Goal: Task Accomplishment & Management: Complete application form

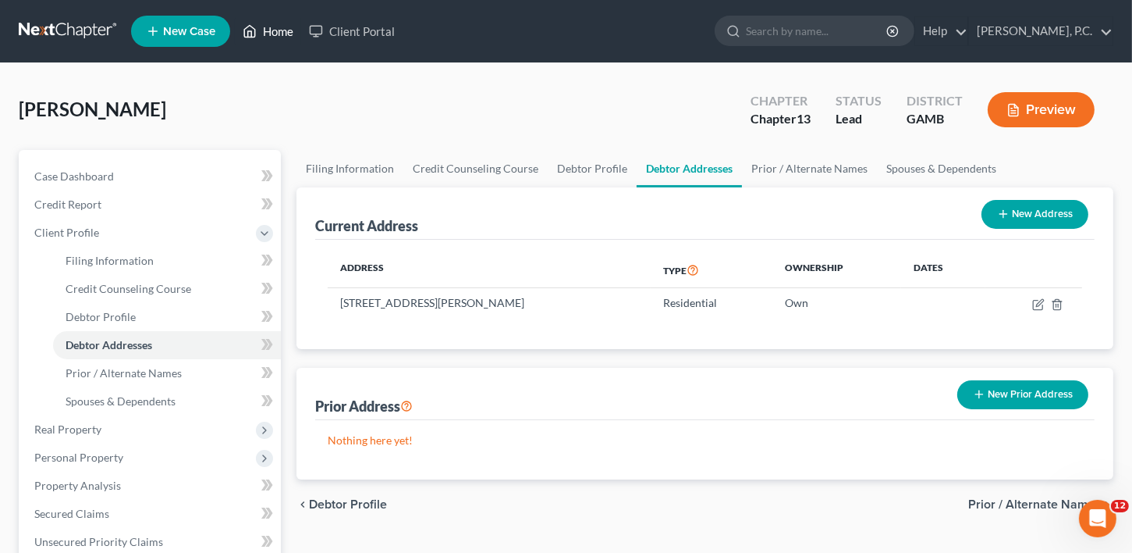
click at [275, 30] on link "Home" at bounding box center [268, 31] width 66 height 28
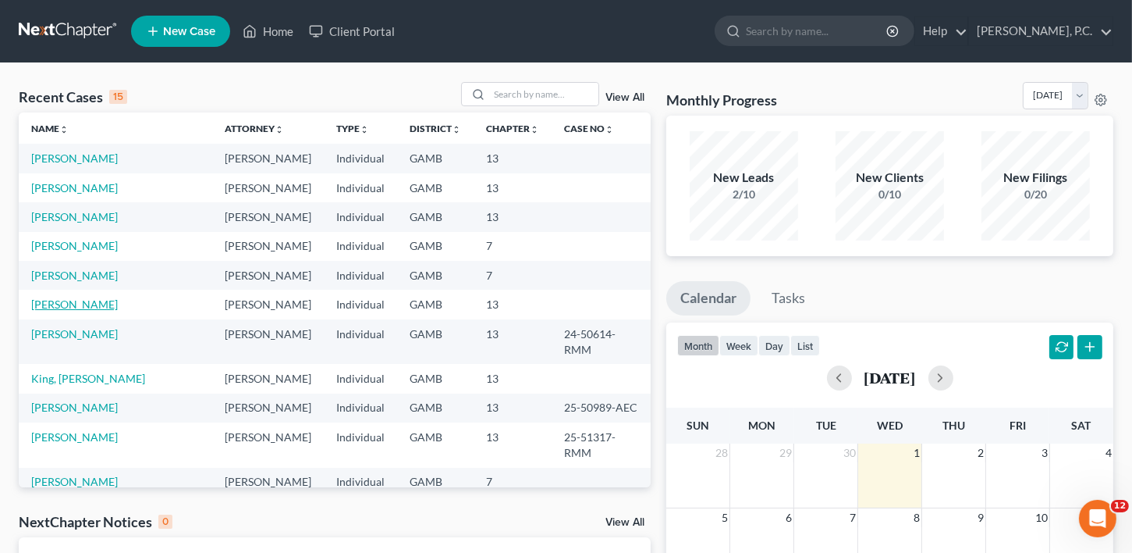
click at [85, 309] on link "[PERSON_NAME]" at bounding box center [74, 303] width 87 height 13
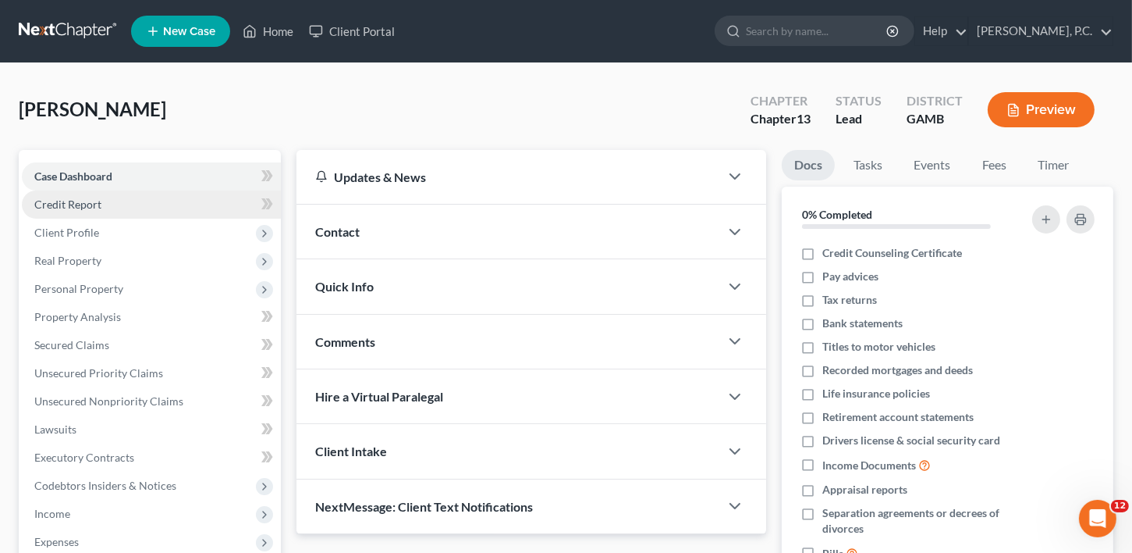
click at [91, 208] on span "Credit Report" at bounding box center [67, 203] width 67 height 13
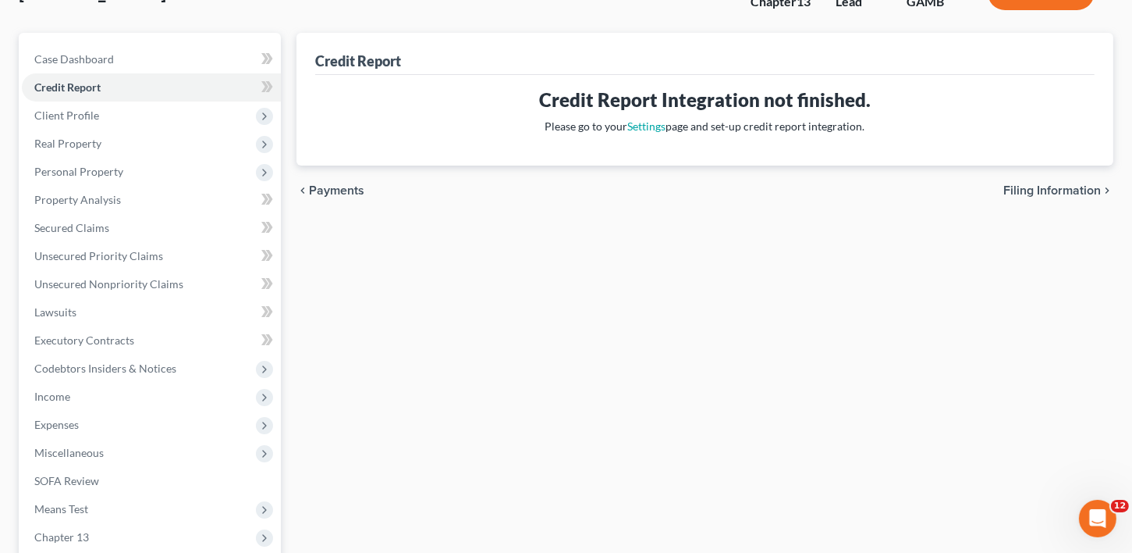
scroll to position [303, 0]
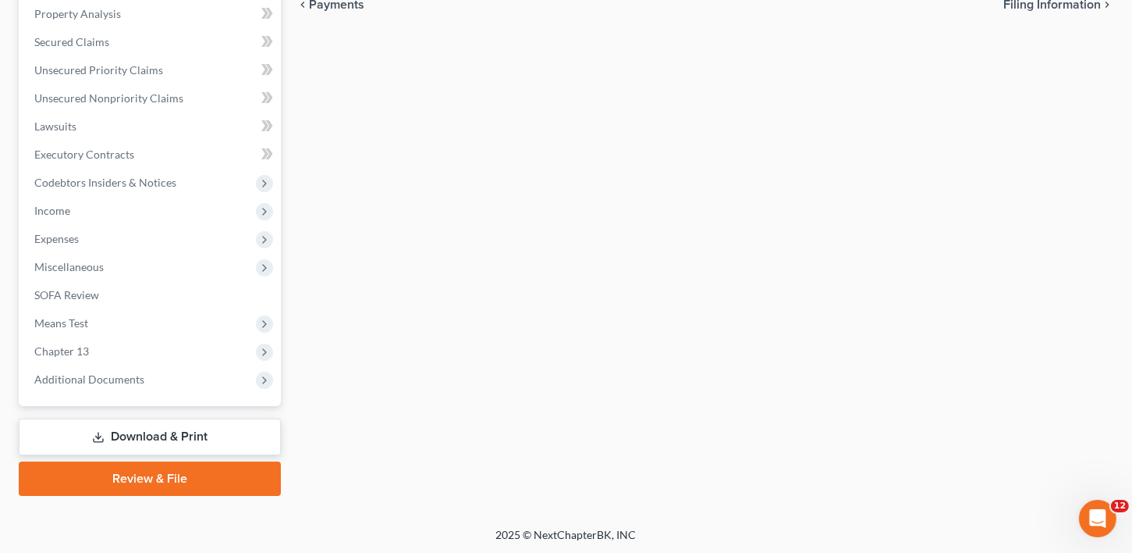
drag, startPoint x: 77, startPoint y: 433, endPoint x: 286, endPoint y: 426, distance: 209.3
click at [78, 432] on link "Download & Print" at bounding box center [150, 436] width 262 height 37
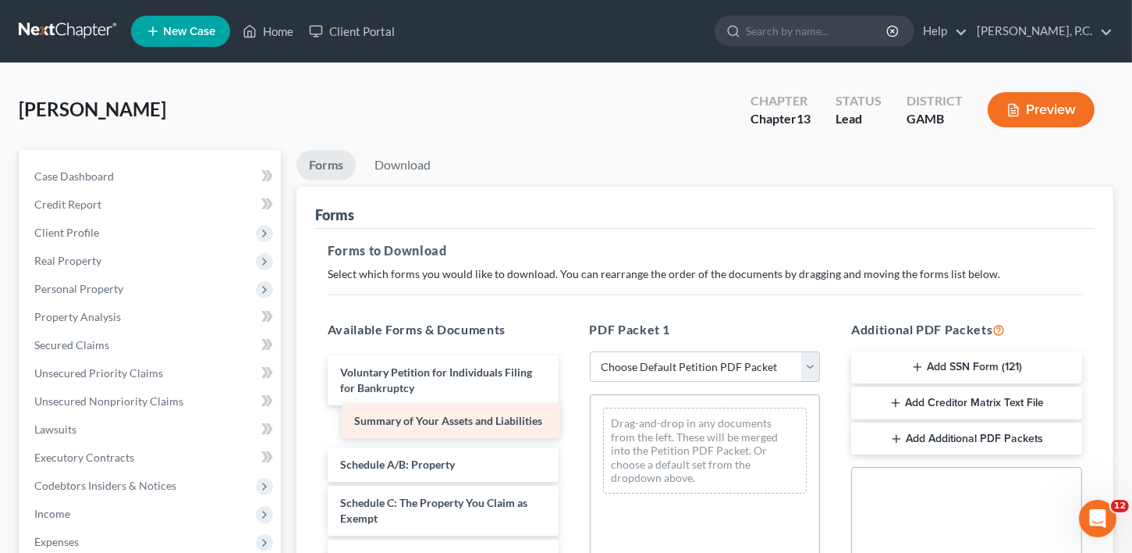
drag, startPoint x: 402, startPoint y: 417, endPoint x: 416, endPoint y: 413, distance: 14.6
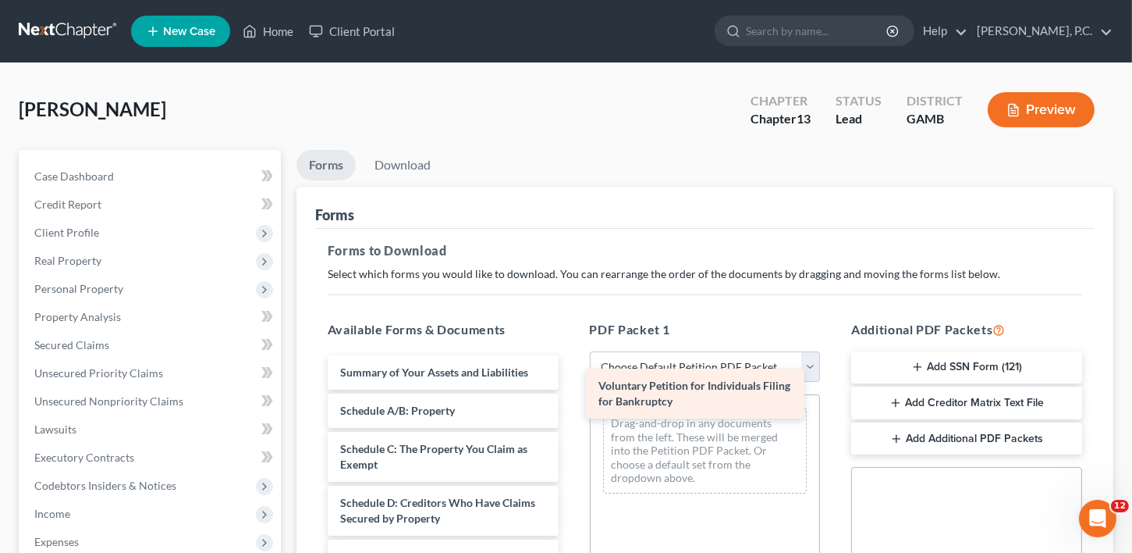
drag, startPoint x: 406, startPoint y: 369, endPoint x: 665, endPoint y: 384, distance: 259.5
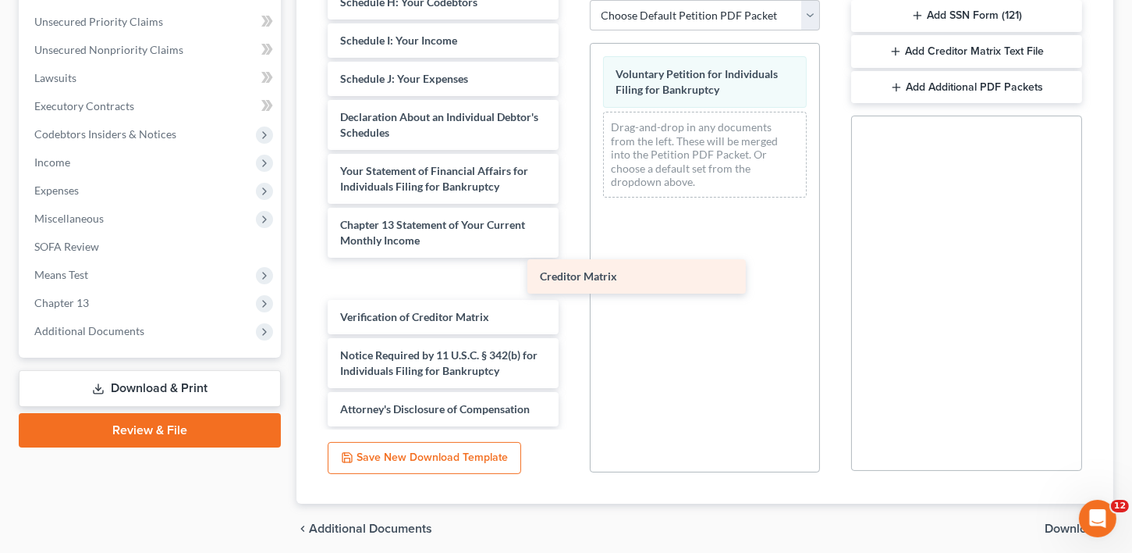
scroll to position [273, 0]
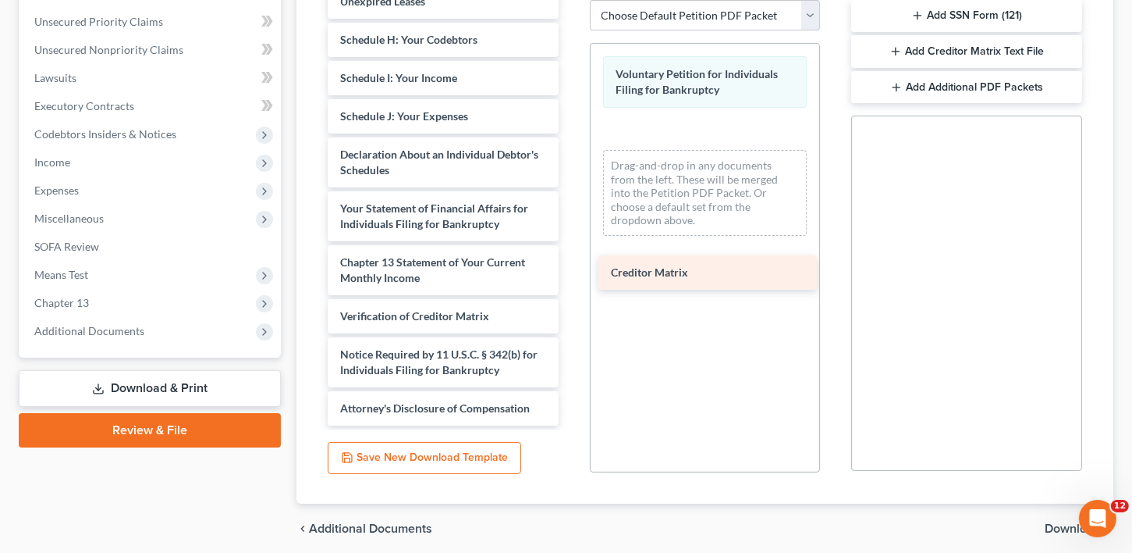
drag, startPoint x: 417, startPoint y: 280, endPoint x: 688, endPoint y: 276, distance: 270.8
click at [571, 276] on div "Creditor Matrix Summary of Your Assets and Liabilities Schedule A/B: Property S…" at bounding box center [443, 78] width 256 height 695
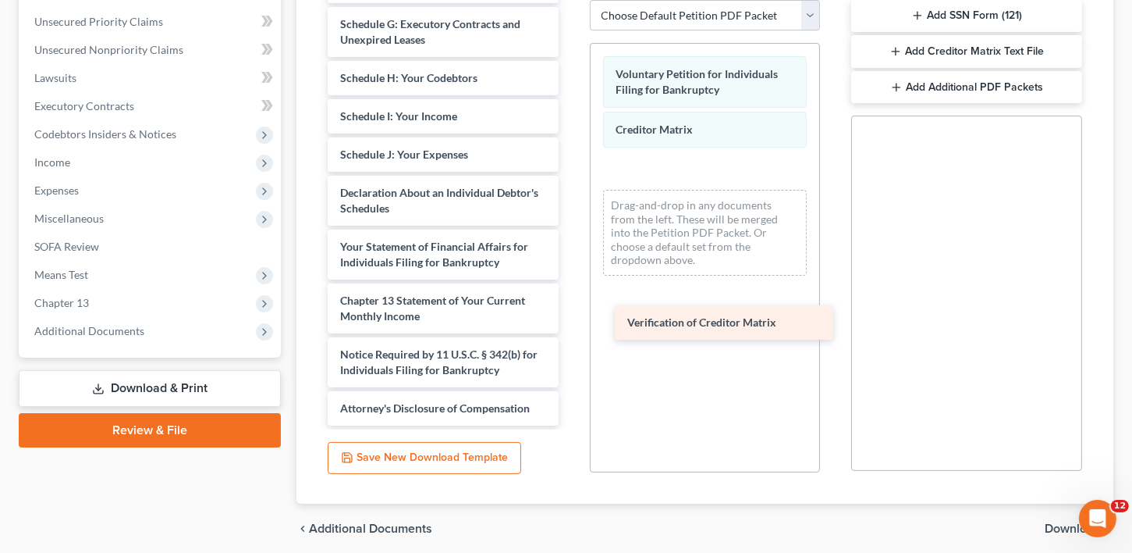
scroll to position [235, 0]
drag, startPoint x: 410, startPoint y: 313, endPoint x: 652, endPoint y: 329, distance: 242.5
click at [571, 319] on div "Verification of Creditor Matrix Summary of Your Assets and Liabilities Schedule…" at bounding box center [443, 97] width 256 height 656
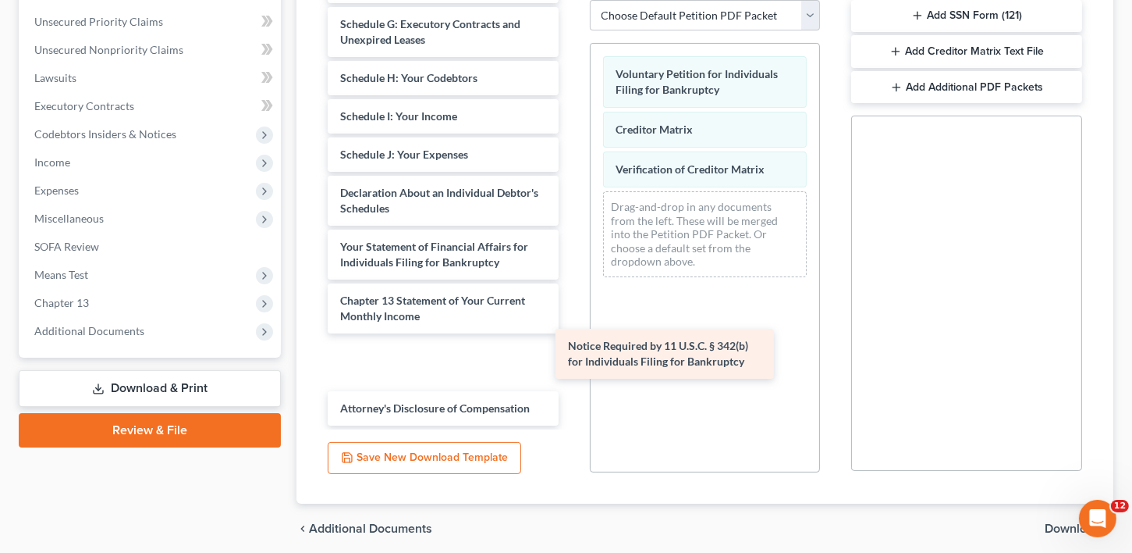
drag, startPoint x: 375, startPoint y: 365, endPoint x: 645, endPoint y: 362, distance: 270.0
click at [571, 357] on div "Notice Required by 11 U.S.C. § 342(b) for Individuals Filing for Bankruptcy Sum…" at bounding box center [443, 97] width 256 height 656
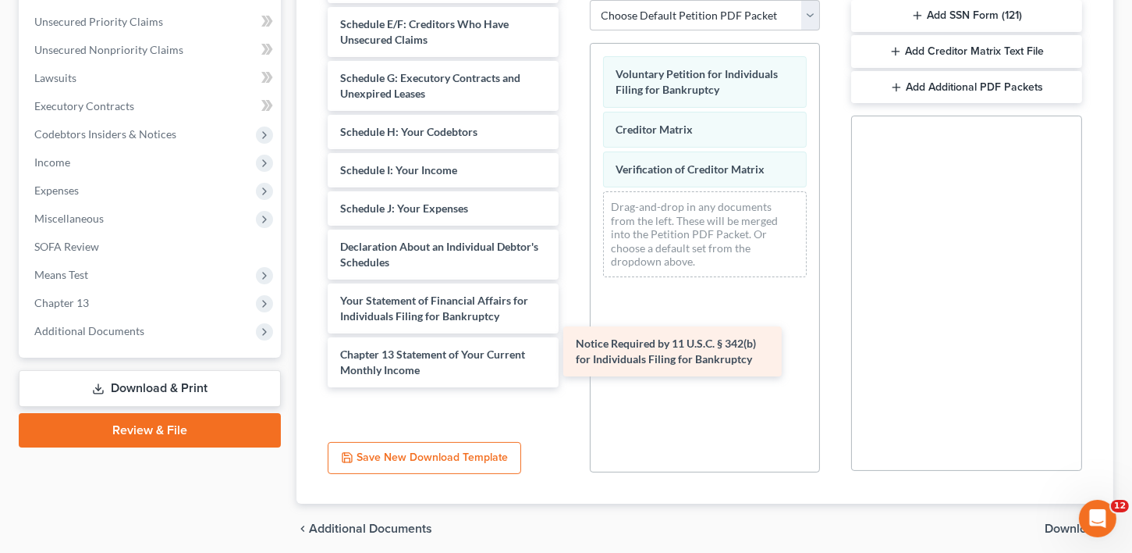
drag, startPoint x: 397, startPoint y: 357, endPoint x: 674, endPoint y: 334, distance: 278.0
click at [571, 338] on div "Notice Required by 11 U.S.C. § 342(b) for Individuals Filing for Bankruptcy Sum…" at bounding box center [443, 151] width 256 height 656
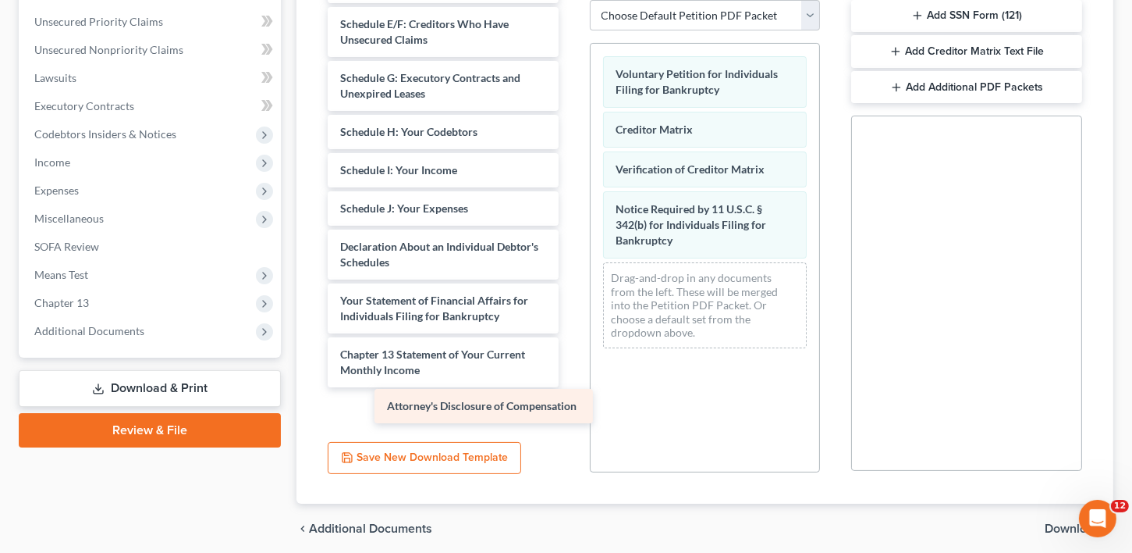
scroll to position [143, 0]
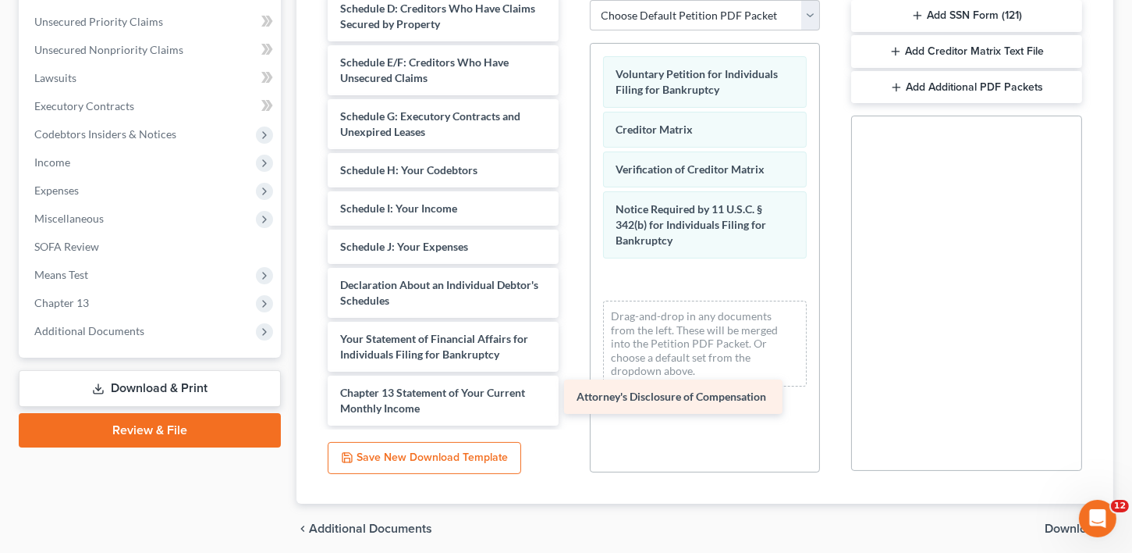
drag, startPoint x: 447, startPoint y: 403, endPoint x: 700, endPoint y: 389, distance: 253.2
click at [571, 393] on div "Attorney's Disclosure of Compensation Summary of Your Assets and Liabilities Sc…" at bounding box center [443, 143] width 256 height 564
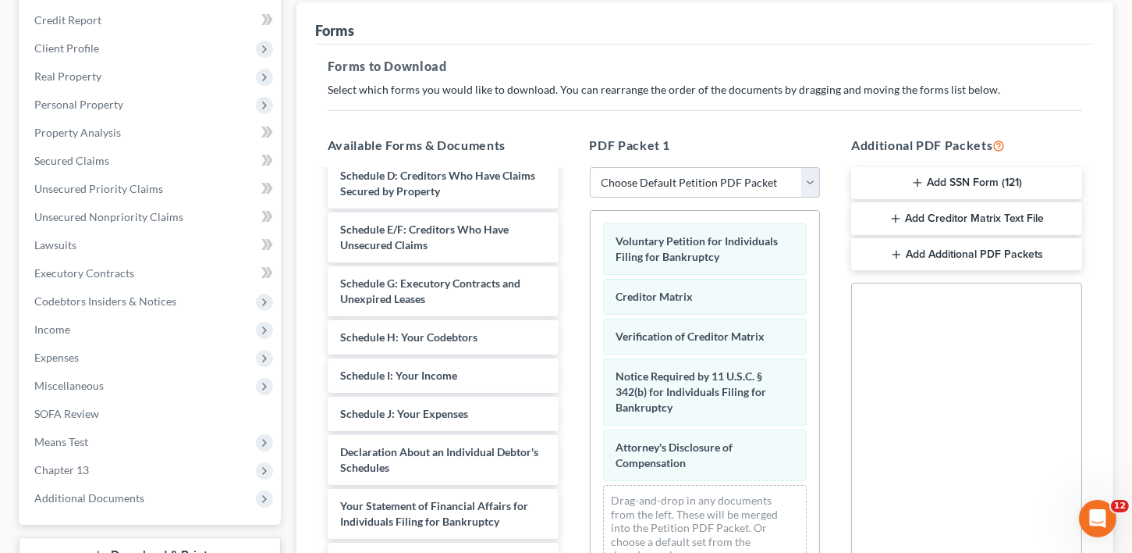
scroll to position [0, 0]
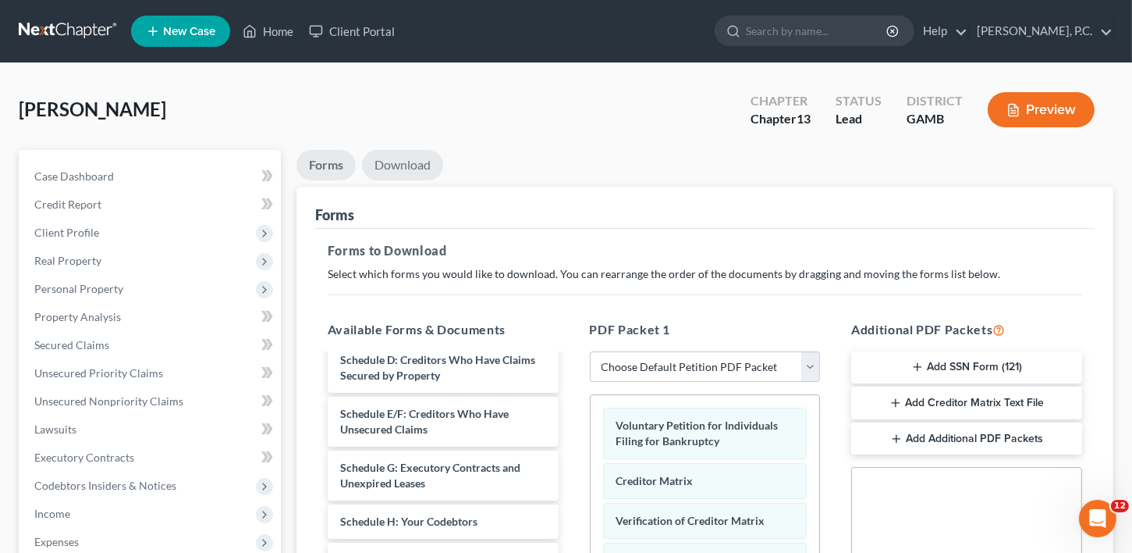
click at [395, 156] on link "Download" at bounding box center [402, 165] width 81 height 30
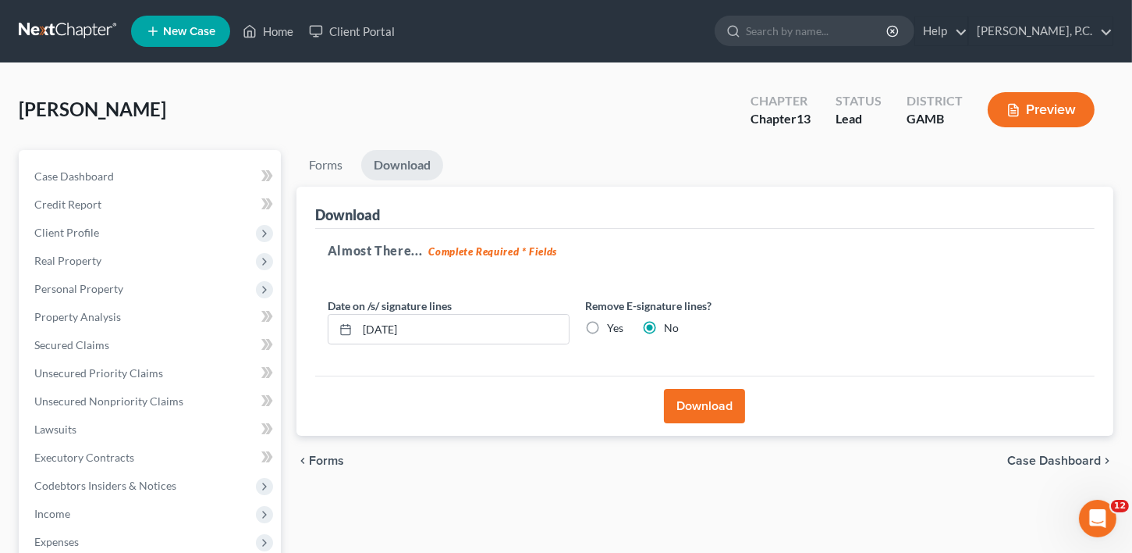
click at [711, 424] on div "Download" at bounding box center [705, 405] width 780 height 60
click at [711, 410] on button "Download" at bounding box center [704, 406] width 81 height 34
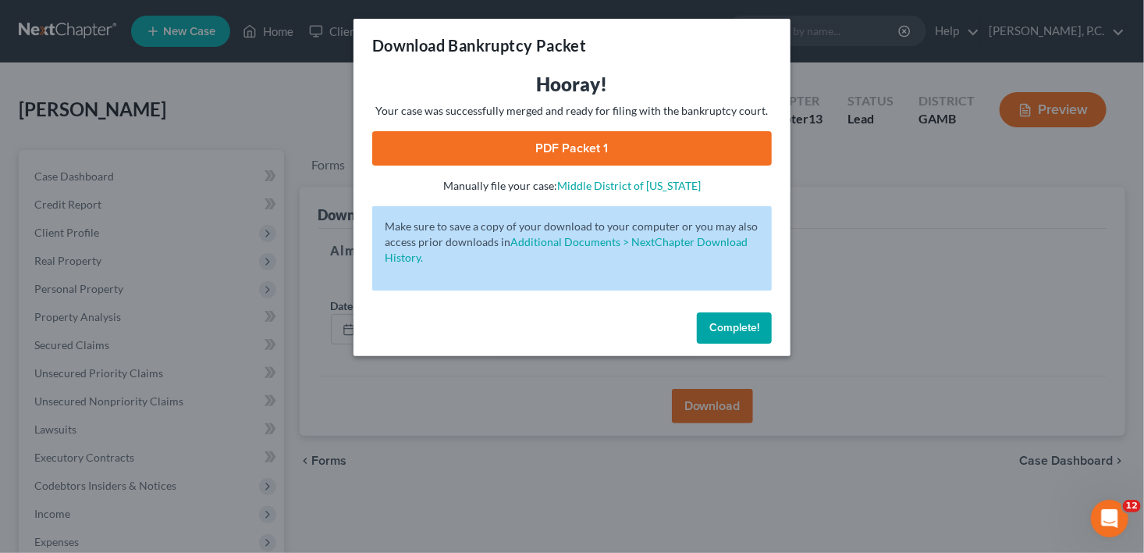
click at [584, 148] on link "PDF Packet 1" at bounding box center [572, 148] width 400 height 34
drag, startPoint x: 744, startPoint y: 331, endPoint x: 703, endPoint y: 276, distance: 68.1
click at [745, 331] on span "Complete!" at bounding box center [734, 327] width 50 height 13
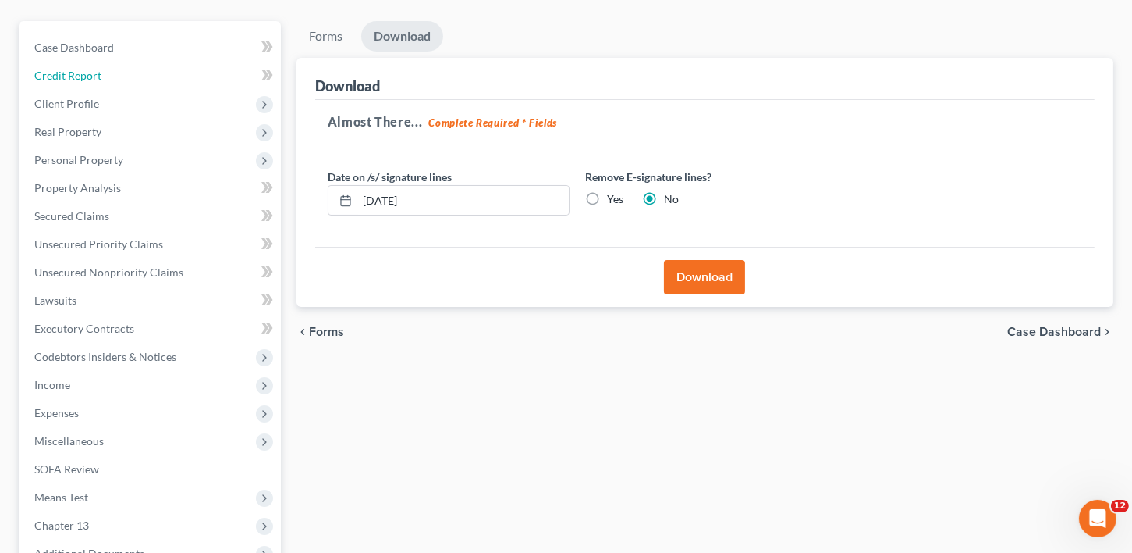
scroll to position [303, 0]
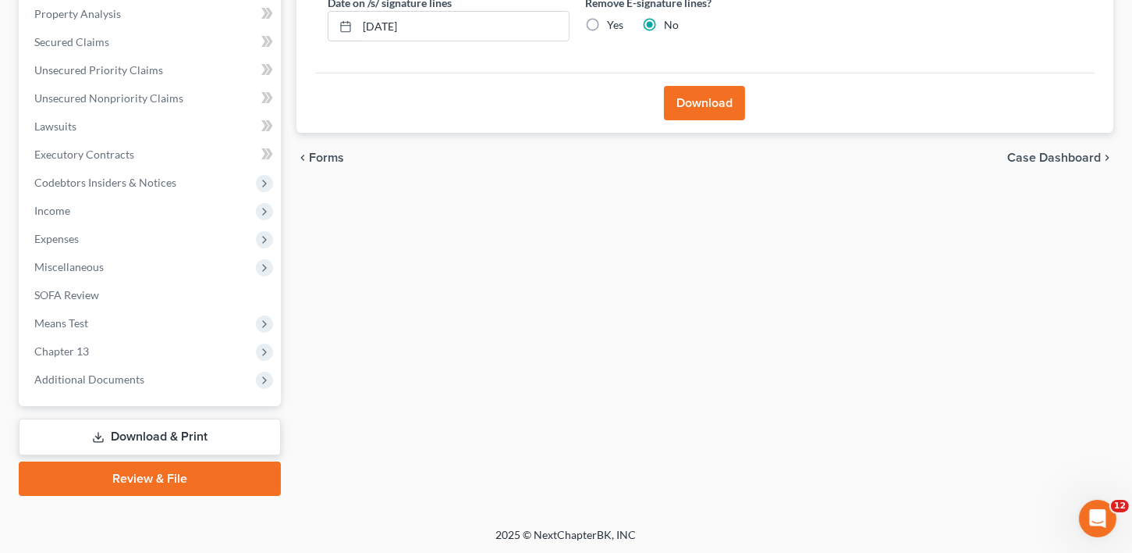
drag, startPoint x: 198, startPoint y: 423, endPoint x: 386, endPoint y: 422, distance: 187.3
click at [198, 423] on link "Download & Print" at bounding box center [150, 436] width 262 height 37
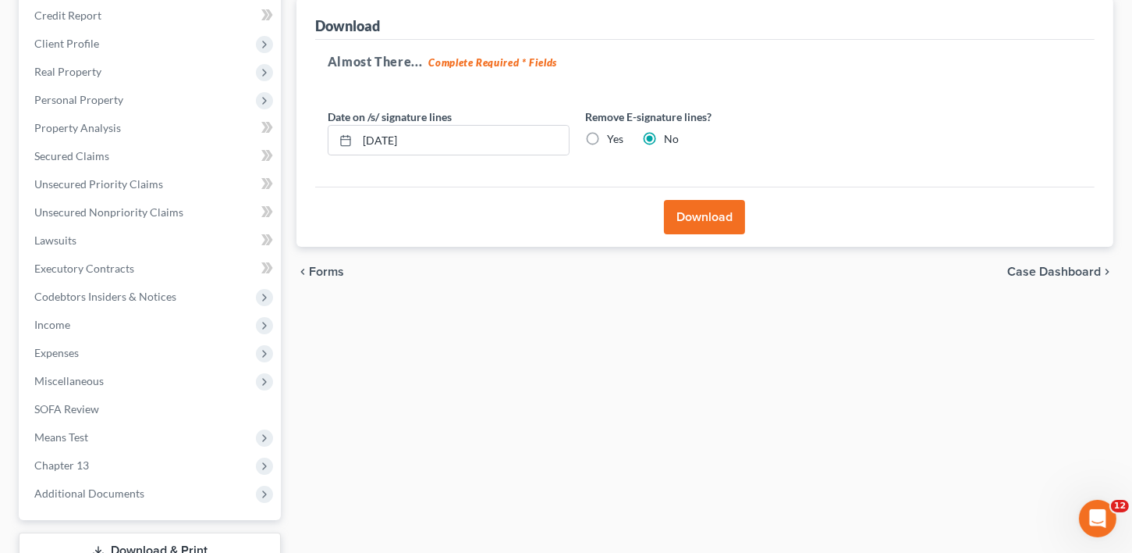
scroll to position [0, 0]
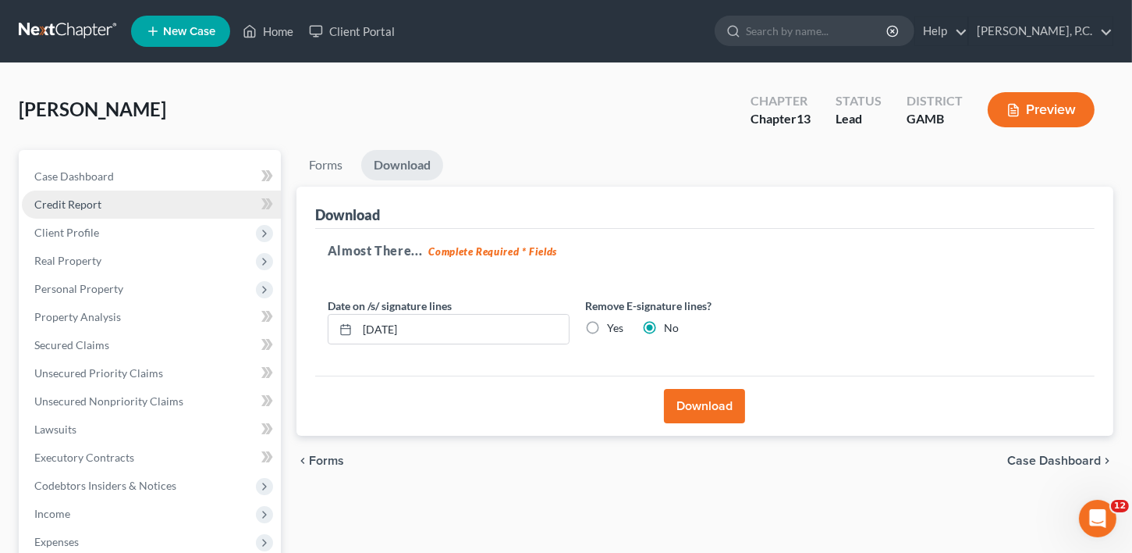
click at [52, 199] on span "Credit Report" at bounding box center [67, 203] width 67 height 13
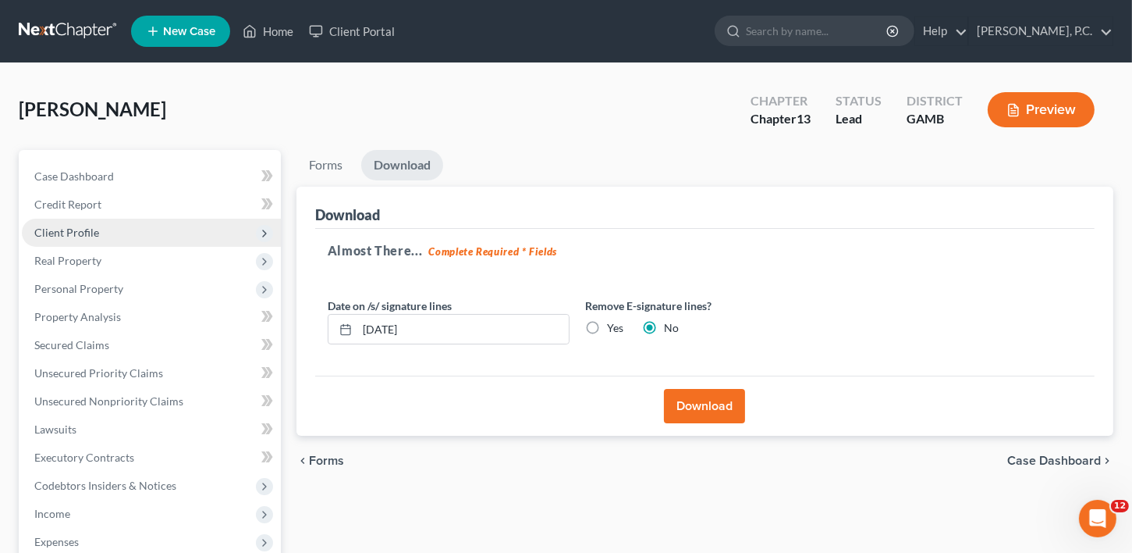
click at [56, 226] on span "Client Profile" at bounding box center [66, 232] width 65 height 13
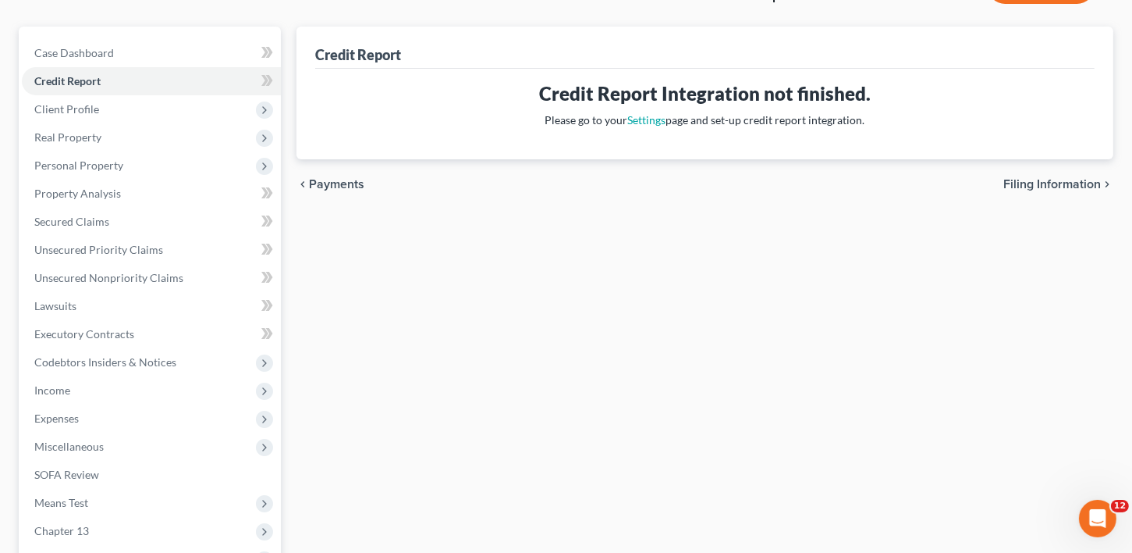
scroll to position [303, 0]
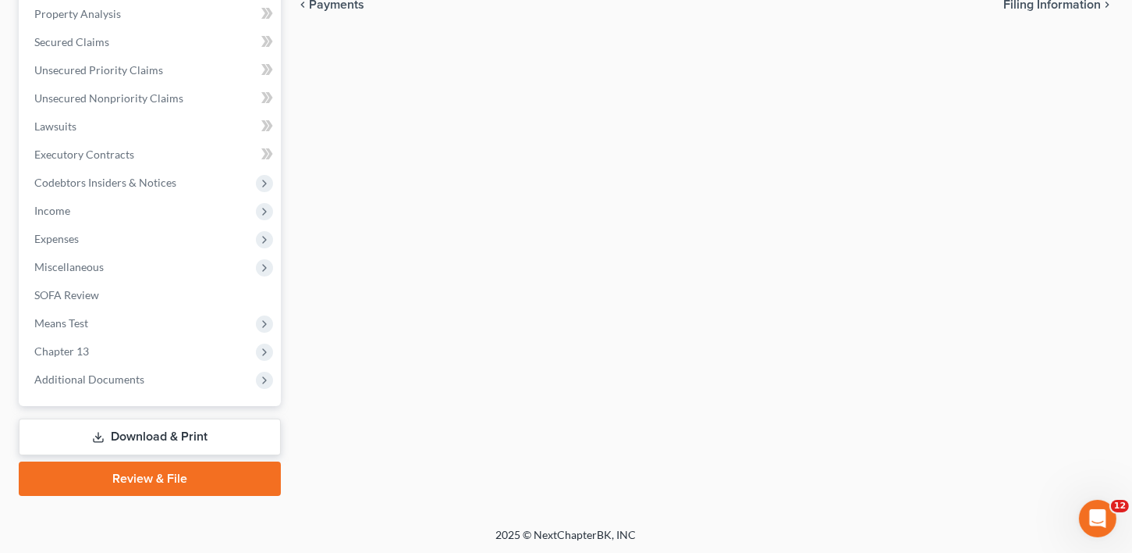
click at [158, 448] on link "Download & Print" at bounding box center [150, 436] width 262 height 37
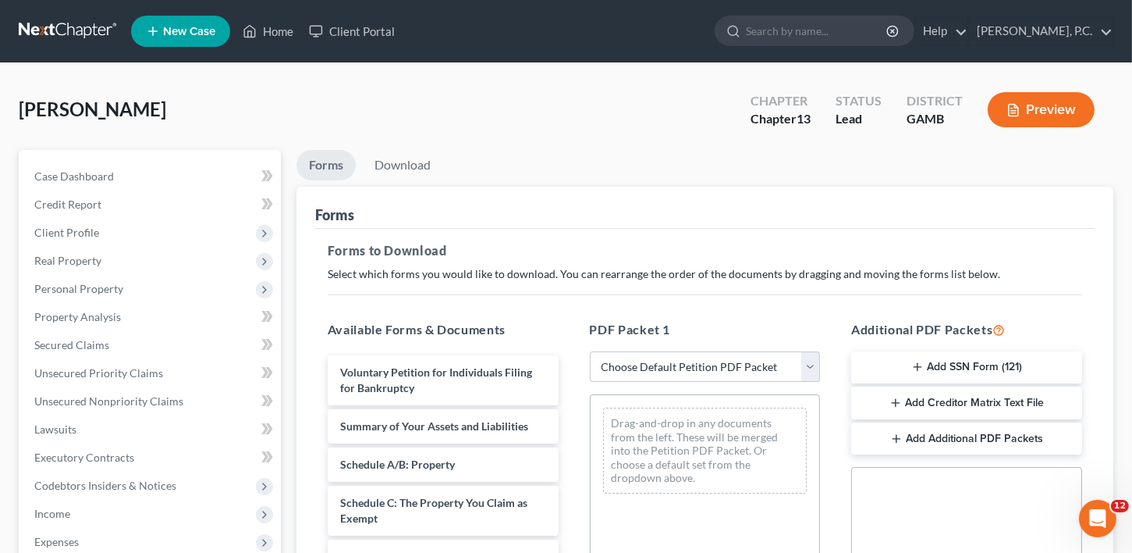
click at [976, 403] on button "Add Creditor Matrix Text File" at bounding box center [966, 402] width 231 height 33
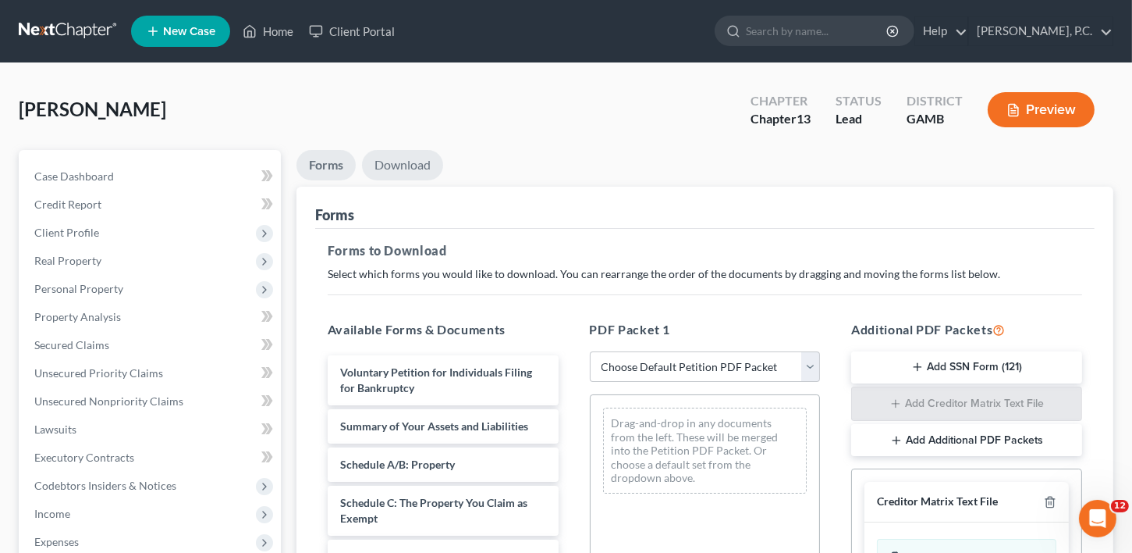
click at [410, 174] on link "Download" at bounding box center [402, 165] width 81 height 30
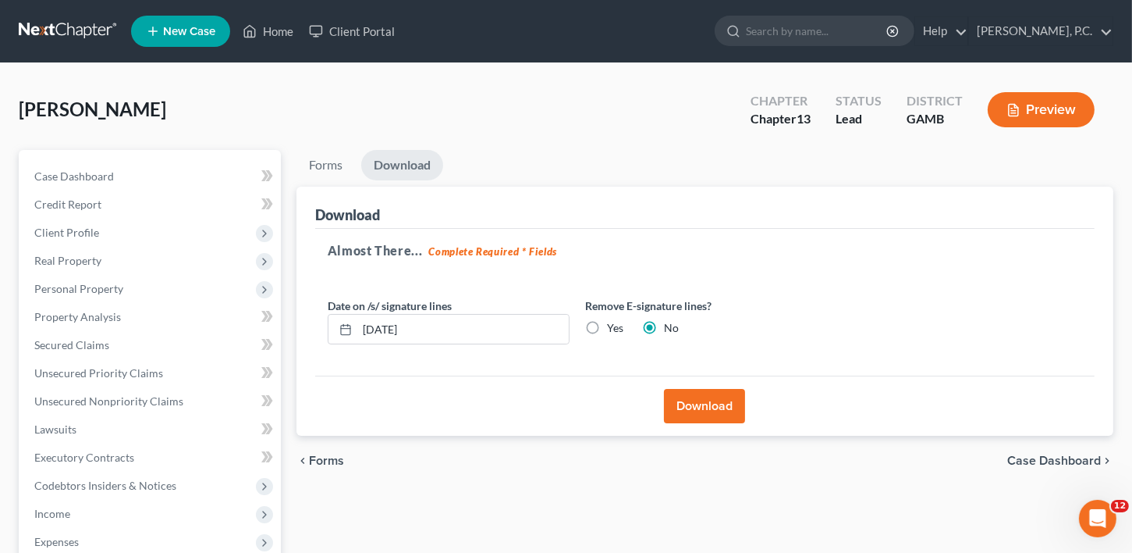
drag, startPoint x: 701, startPoint y: 407, endPoint x: 551, endPoint y: 439, distance: 153.4
click at [702, 408] on button "Download" at bounding box center [704, 406] width 81 height 34
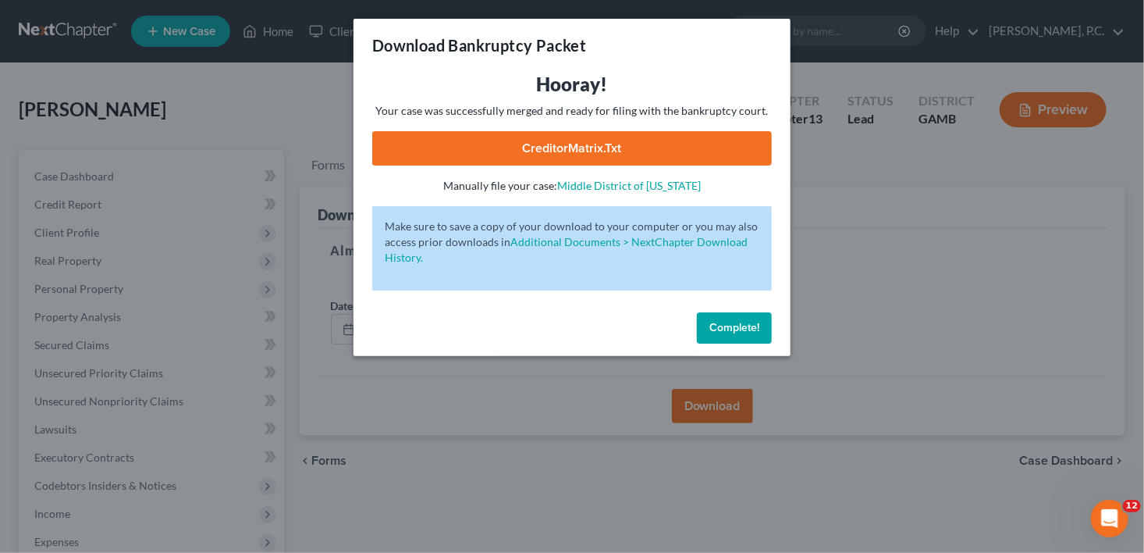
click at [539, 160] on link "CreditorMatrix.txt" at bounding box center [572, 148] width 400 height 34
click at [742, 338] on button "Complete!" at bounding box center [734, 327] width 75 height 31
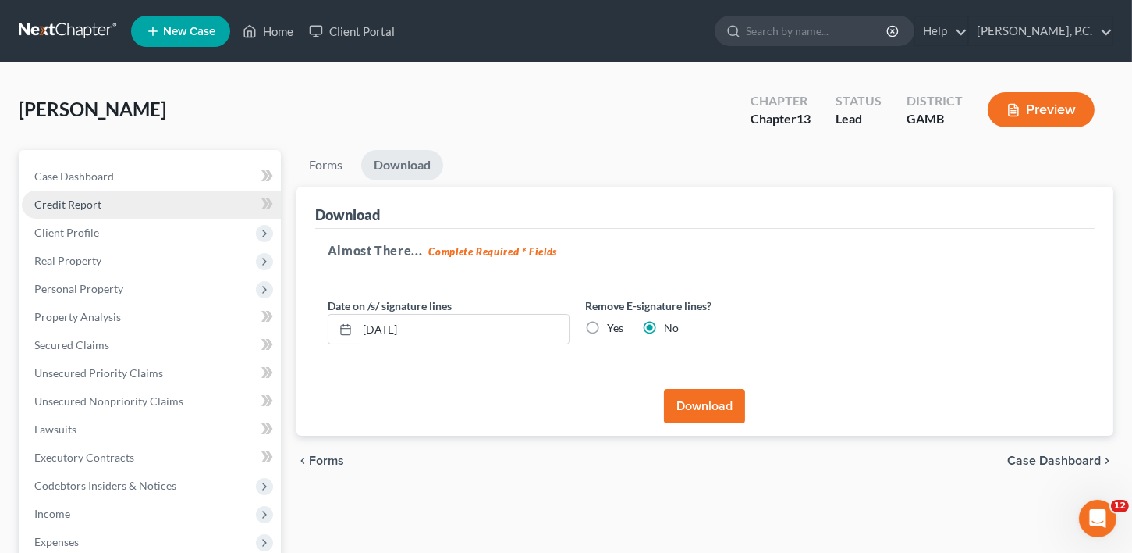
click at [54, 205] on span "Credit Report" at bounding box center [67, 203] width 67 height 13
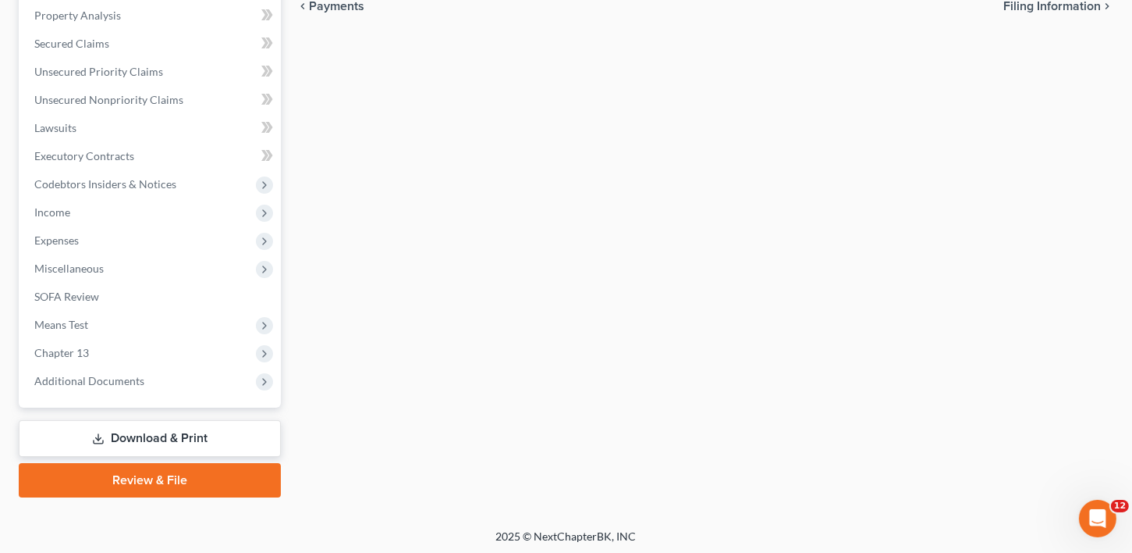
scroll to position [303, 0]
drag, startPoint x: 182, startPoint y: 436, endPoint x: 314, endPoint y: 453, distance: 133.0
click at [183, 436] on link "Download & Print" at bounding box center [150, 436] width 262 height 37
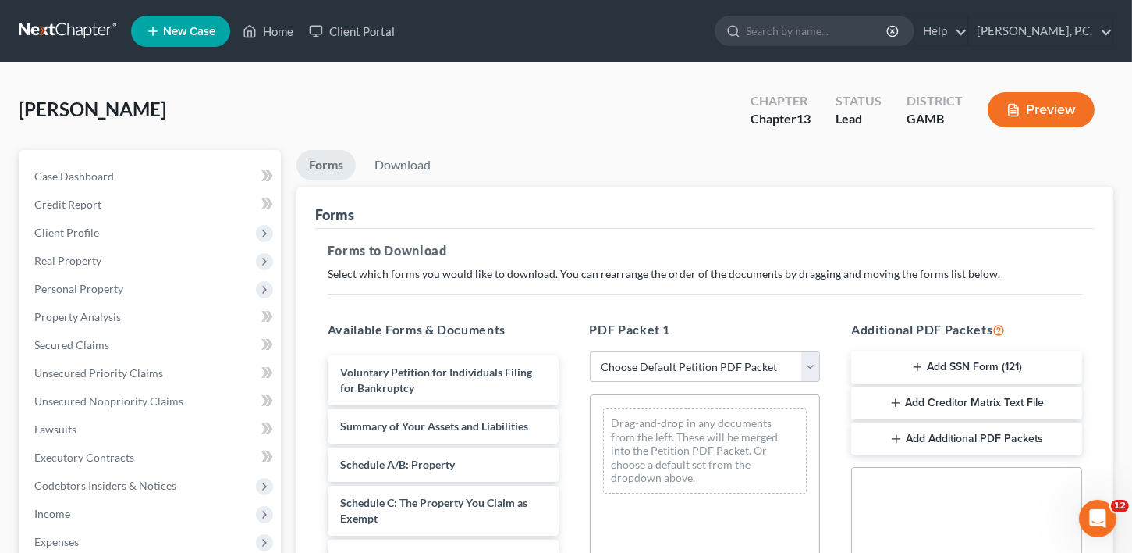
click at [981, 357] on button "Add SSN Form (121)" at bounding box center [966, 367] width 231 height 33
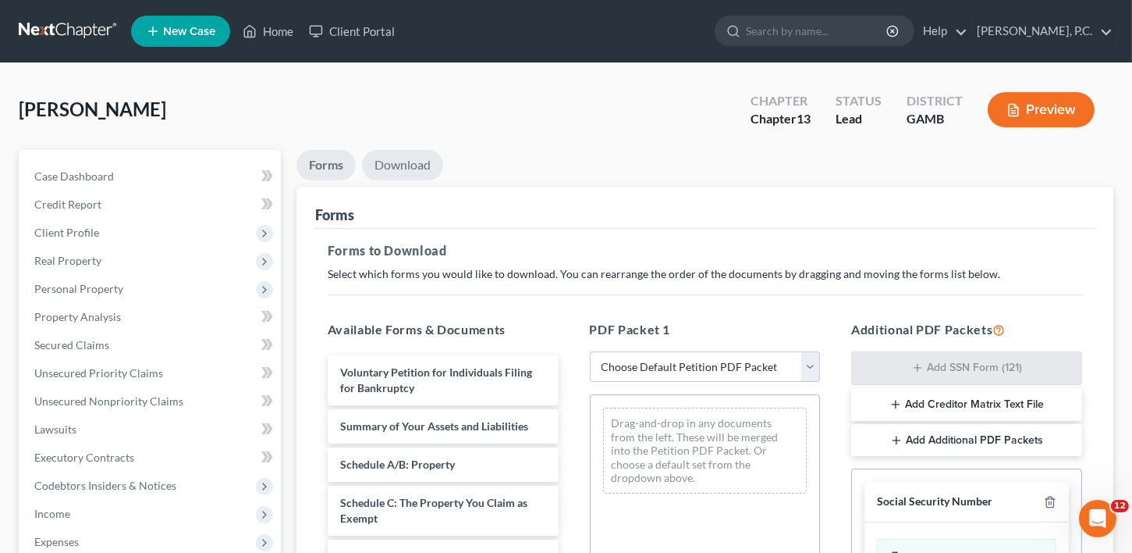
click at [403, 163] on link "Download" at bounding box center [402, 165] width 81 height 30
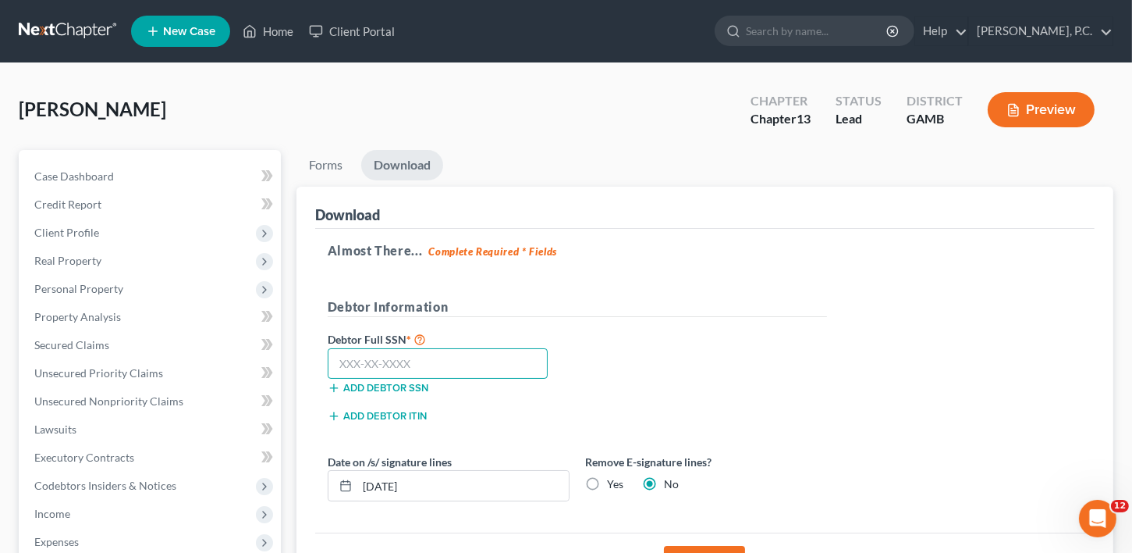
click at [364, 359] on input "text" at bounding box center [438, 363] width 221 height 31
type input "252-79-0875"
click at [674, 546] on button "Download" at bounding box center [704, 563] width 81 height 34
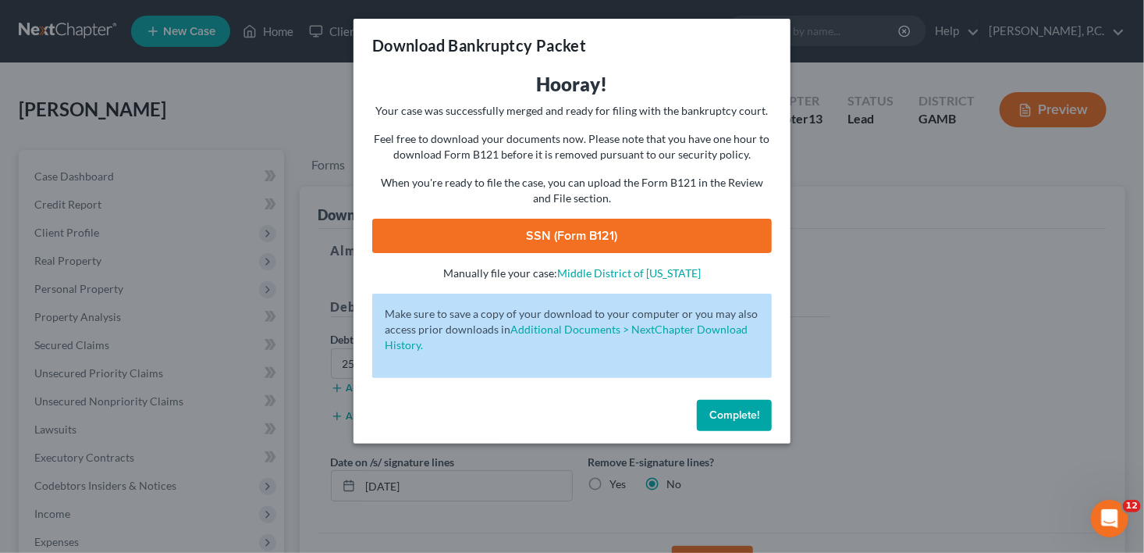
click at [557, 224] on link "SSN (Form B121)" at bounding box center [572, 236] width 400 height 34
drag, startPoint x: 715, startPoint y: 427, endPoint x: 631, endPoint y: 403, distance: 86.9
click at [716, 427] on button "Complete!" at bounding box center [734, 415] width 75 height 31
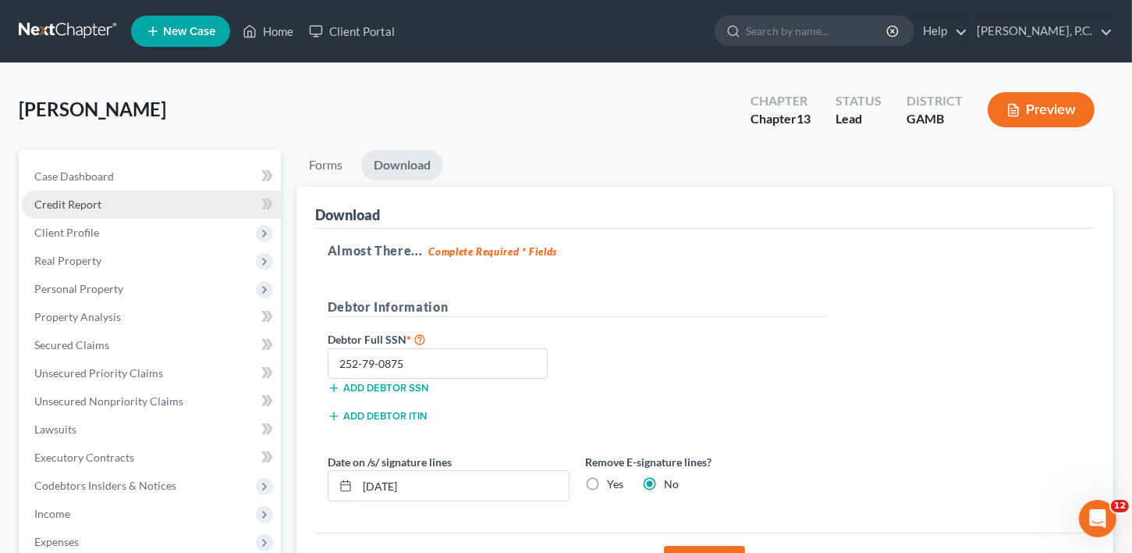
drag, startPoint x: 66, startPoint y: 208, endPoint x: 80, endPoint y: 214, distance: 14.7
click at [67, 208] on span "Credit Report" at bounding box center [67, 203] width 67 height 13
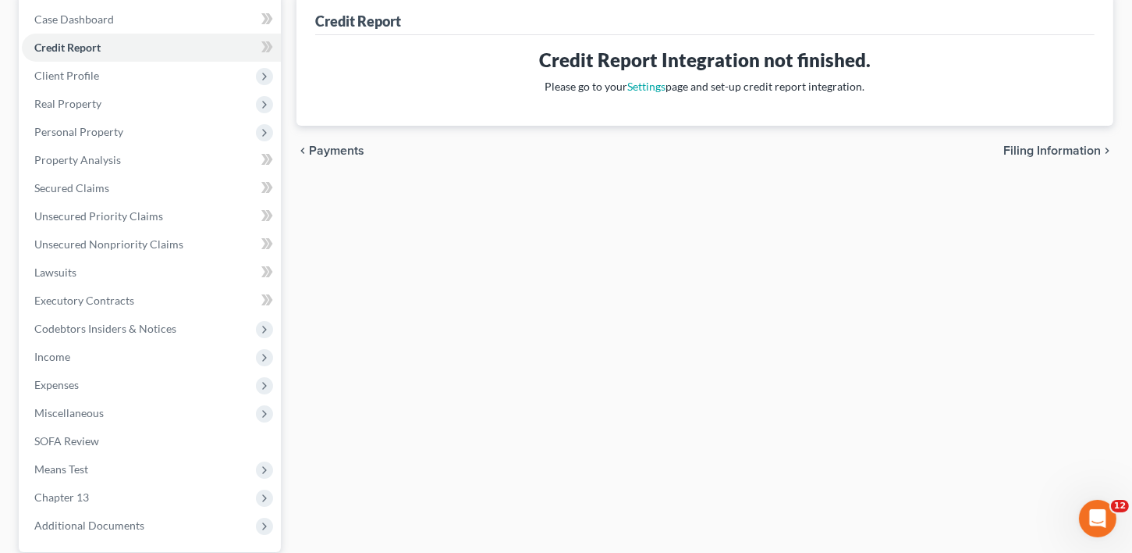
scroll to position [303, 0]
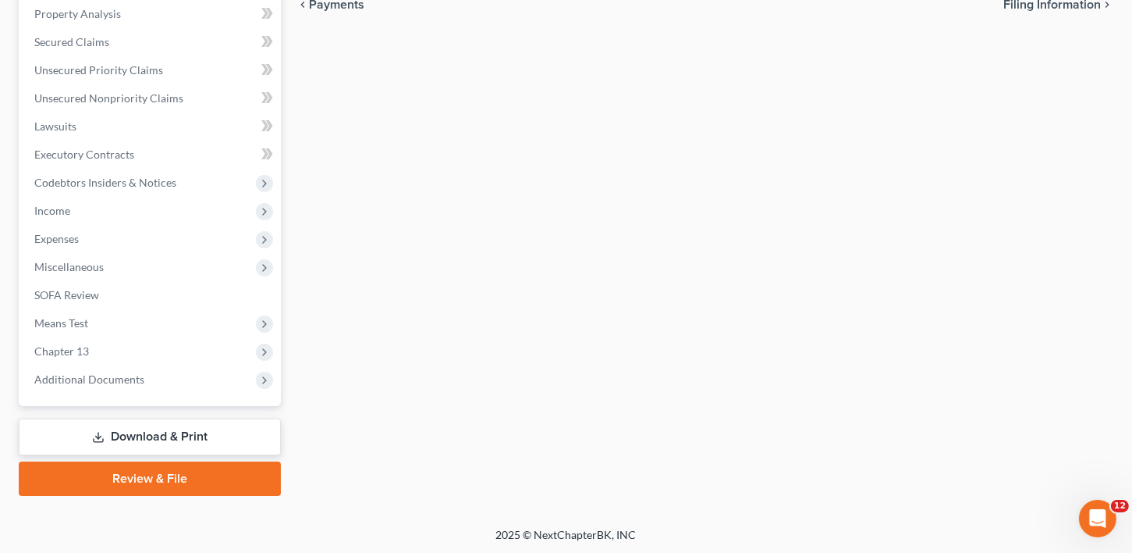
click at [148, 440] on link "Download & Print" at bounding box center [150, 436] width 262 height 37
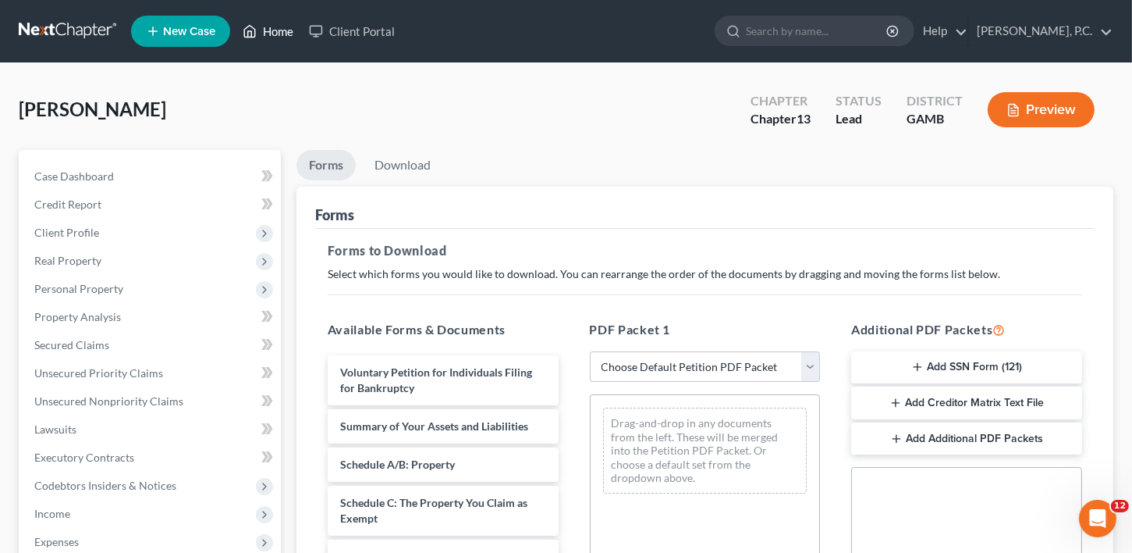
click at [272, 30] on link "Home" at bounding box center [268, 31] width 66 height 28
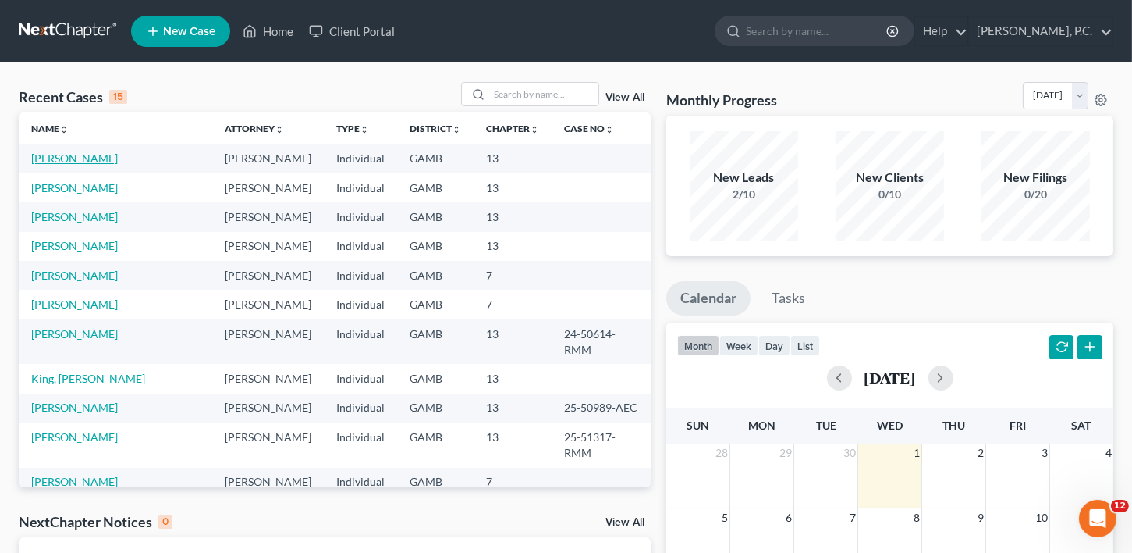
click at [62, 159] on link "[PERSON_NAME]" at bounding box center [74, 157] width 87 height 13
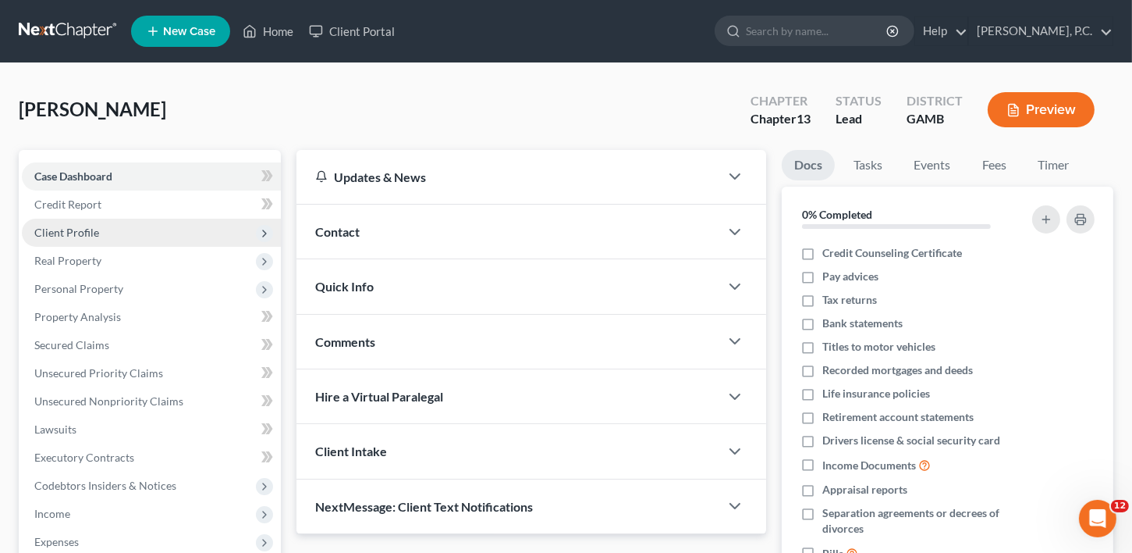
click at [73, 230] on span "Client Profile" at bounding box center [66, 232] width 65 height 13
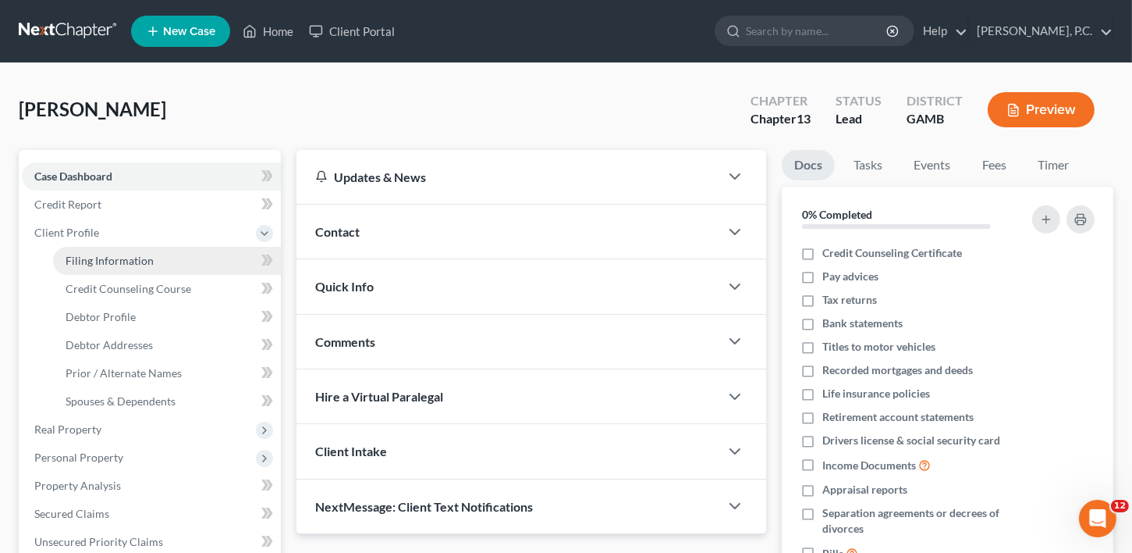
click at [105, 254] on span "Filing Information" at bounding box center [110, 260] width 88 height 13
select select "1"
select select "0"
select select "3"
select select "18"
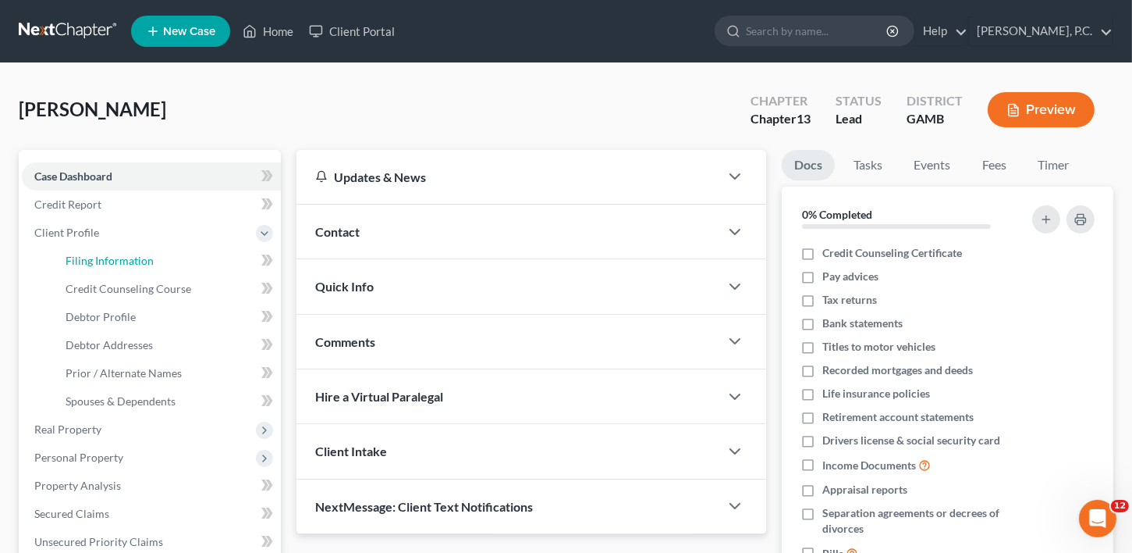
select select "0"
select select "10"
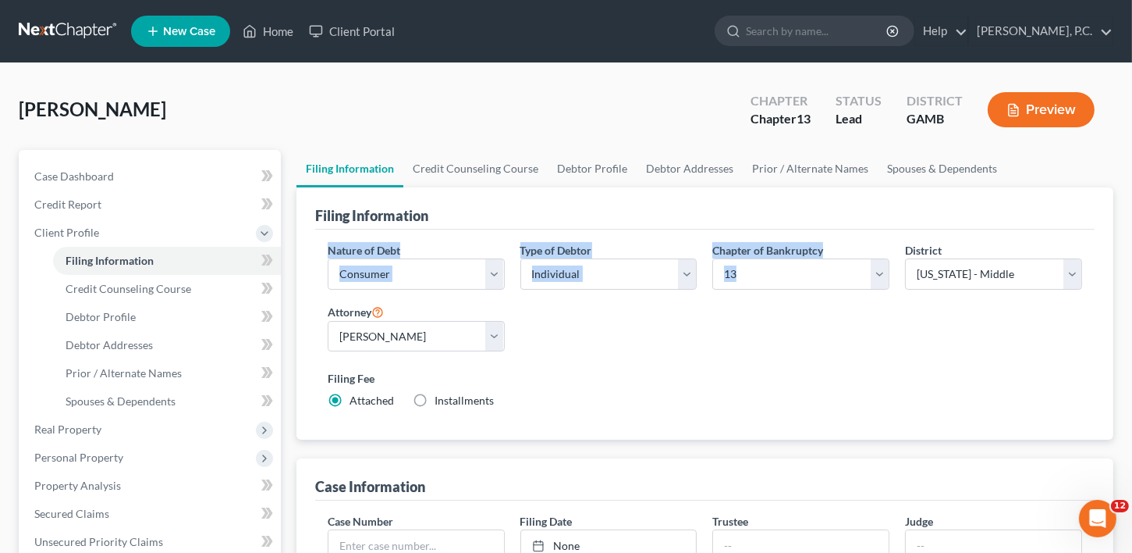
drag, startPoint x: 1132, startPoint y: 233, endPoint x: 589, endPoint y: 471, distance: 593.0
click at [1132, 336] on html "Home New Case Client Portal [PERSON_NAME]. [PERSON_NAME][EMAIL_ADDRESS][DOMAIN_…" at bounding box center [566, 537] width 1132 height 1075
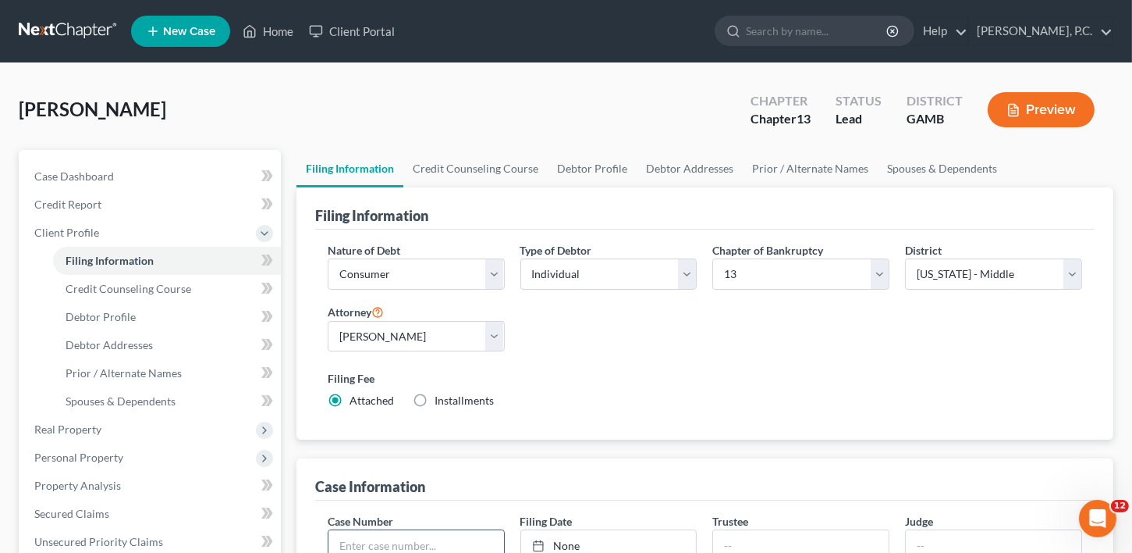
drag, startPoint x: 365, startPoint y: 541, endPoint x: 374, endPoint y: 535, distance: 10.6
click at [367, 538] on input "text" at bounding box center [417, 545] width 176 height 30
type input "25-51558"
type input "[DATE]"
click at [579, 542] on link "[DATE]" at bounding box center [609, 545] width 176 height 30
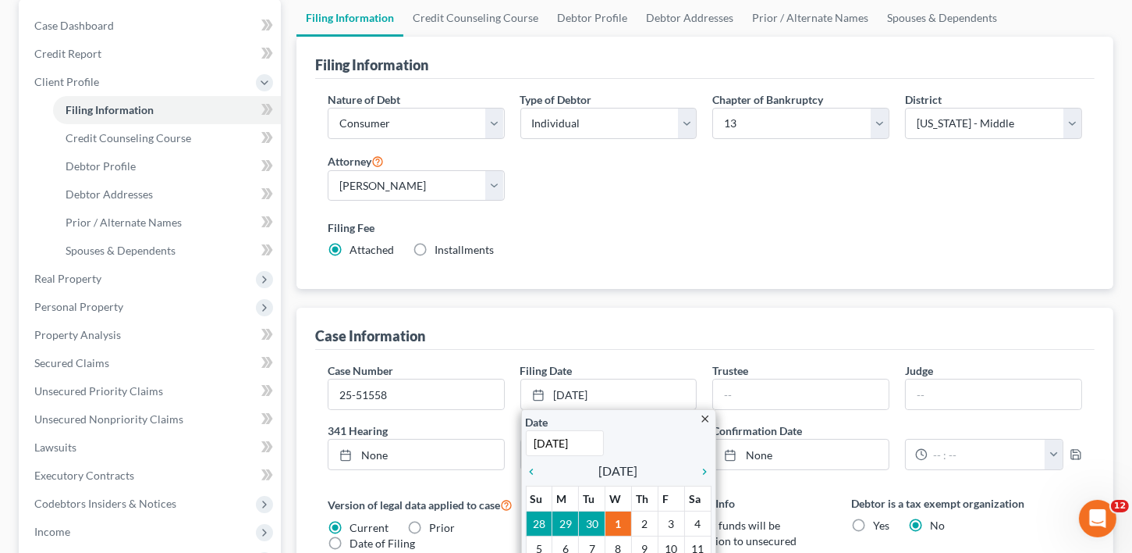
scroll to position [269, 0]
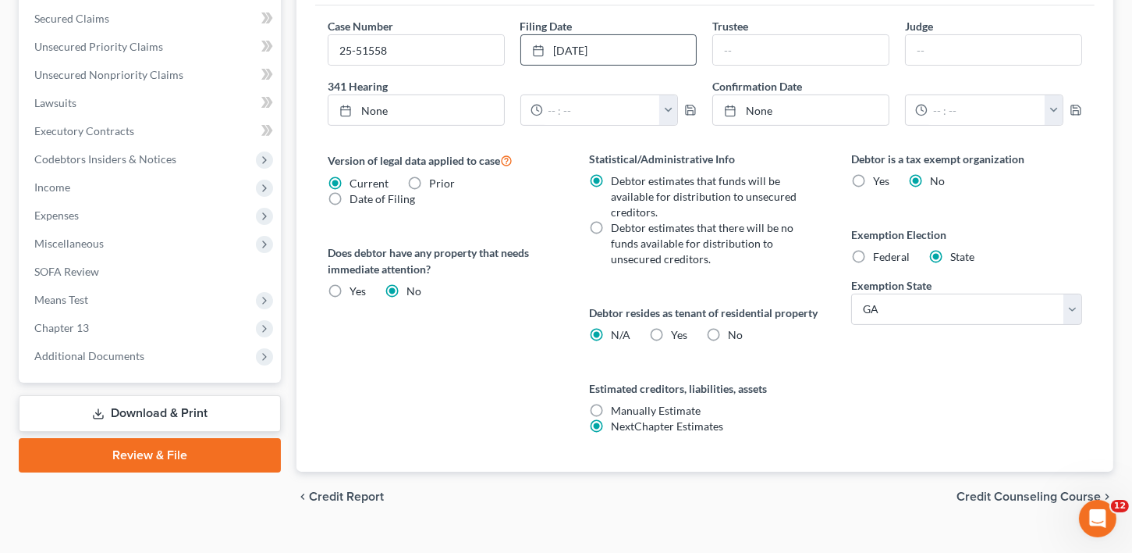
click at [1043, 503] on span "Credit Counseling Course" at bounding box center [1029, 496] width 144 height 12
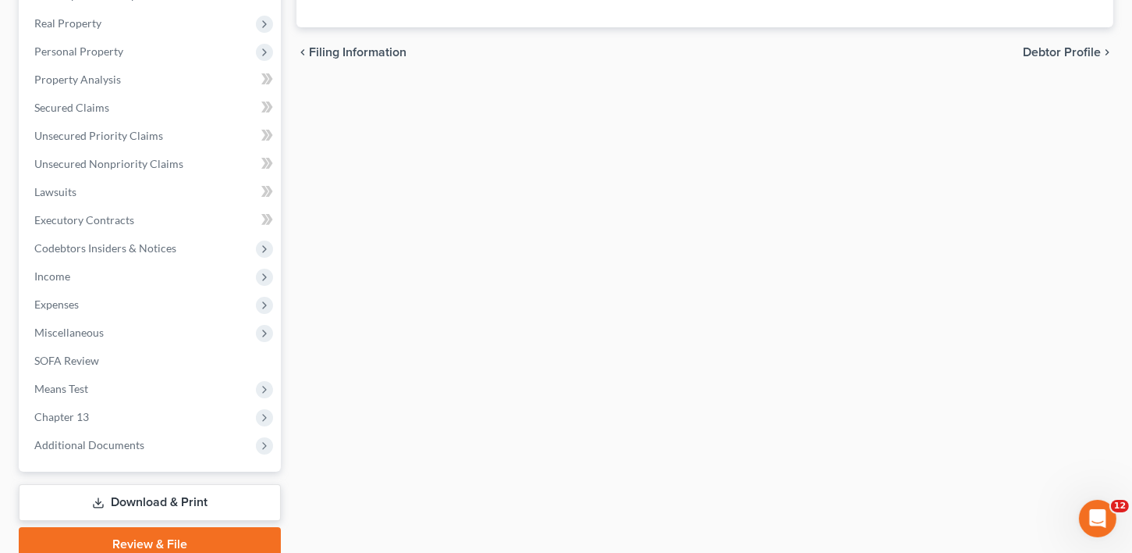
scroll to position [177, 0]
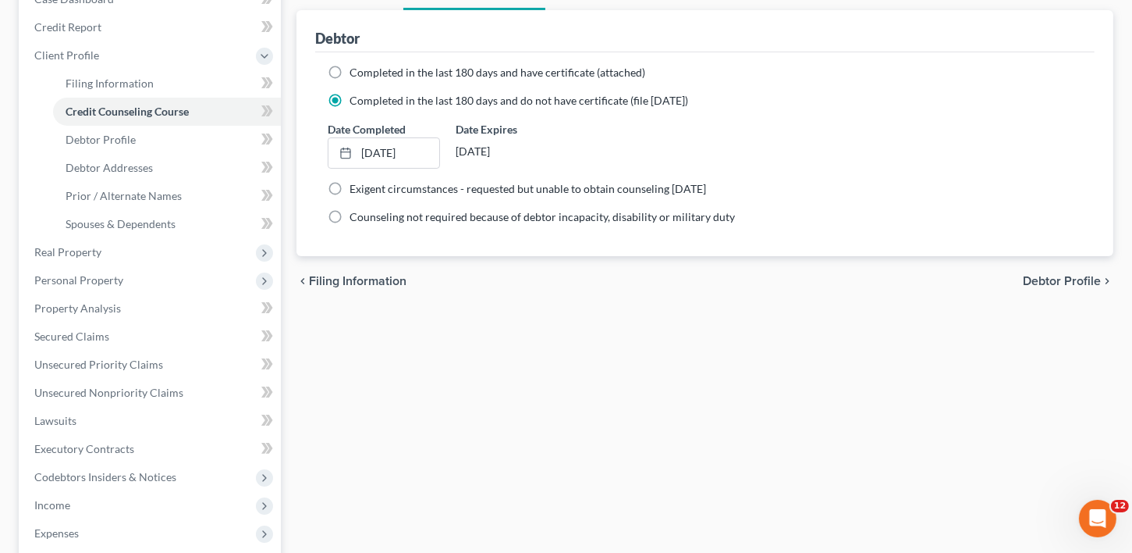
click at [1043, 510] on div "[PERSON_NAME] Upgraded Case 25-51558 Chapter Chapter 13 Status [GEOGRAPHIC_DATA…" at bounding box center [566, 353] width 1132 height 935
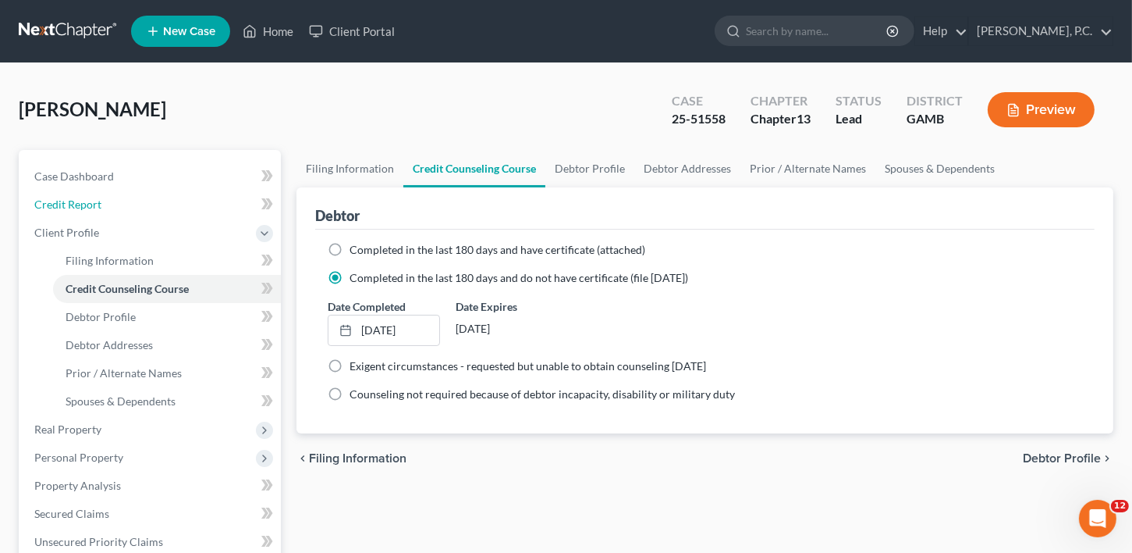
drag, startPoint x: 61, startPoint y: 206, endPoint x: 563, endPoint y: 263, distance: 505.0
click at [62, 206] on span "Credit Report" at bounding box center [67, 203] width 67 height 13
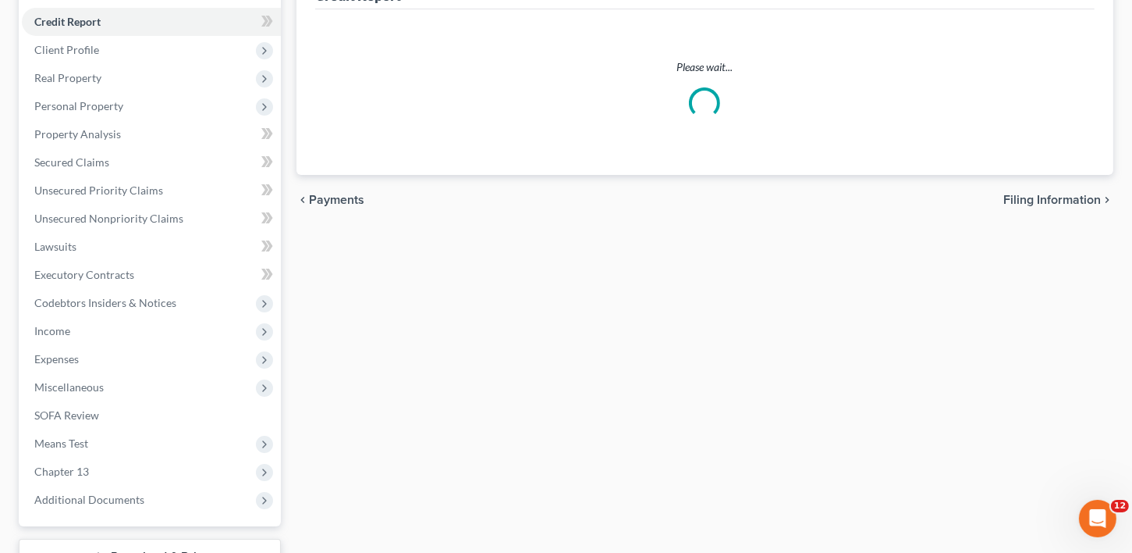
scroll to position [303, 0]
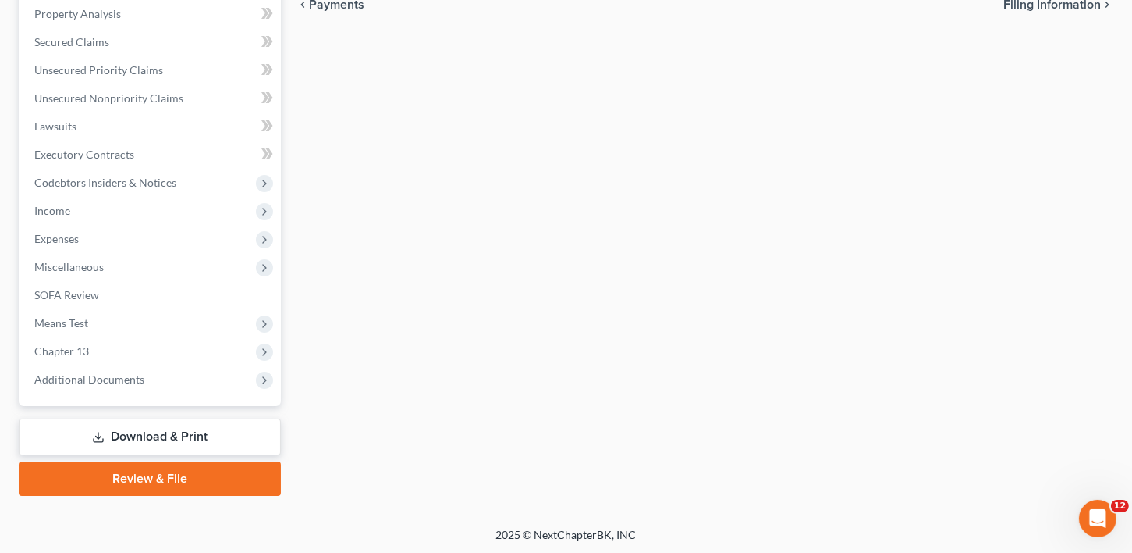
click at [96, 431] on icon at bounding box center [98, 437] width 12 height 12
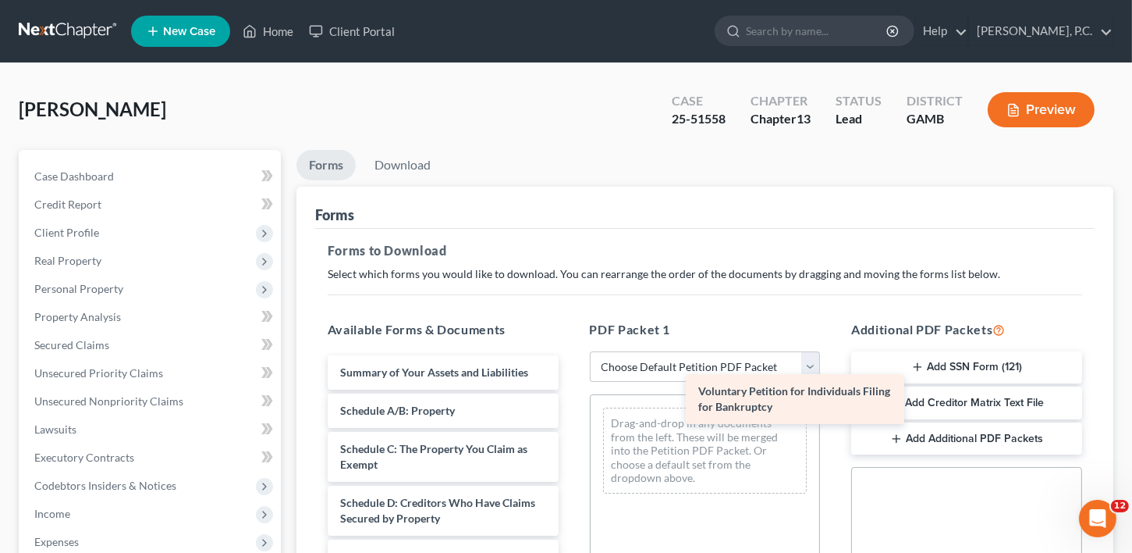
drag, startPoint x: 384, startPoint y: 374, endPoint x: 777, endPoint y: 399, distance: 394.1
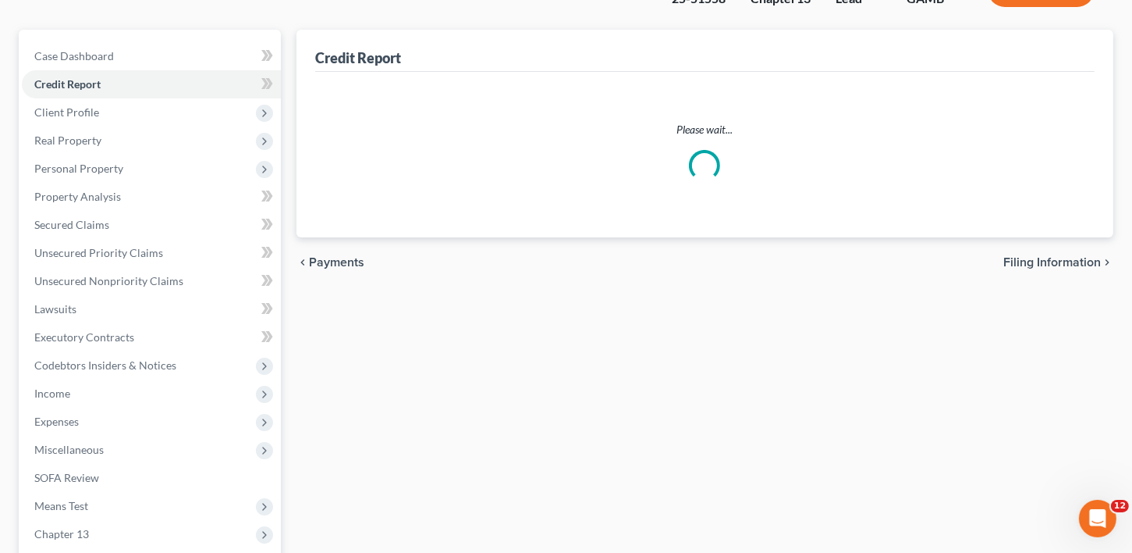
scroll to position [20, 0]
